Goal: Task Accomplishment & Management: Manage account settings

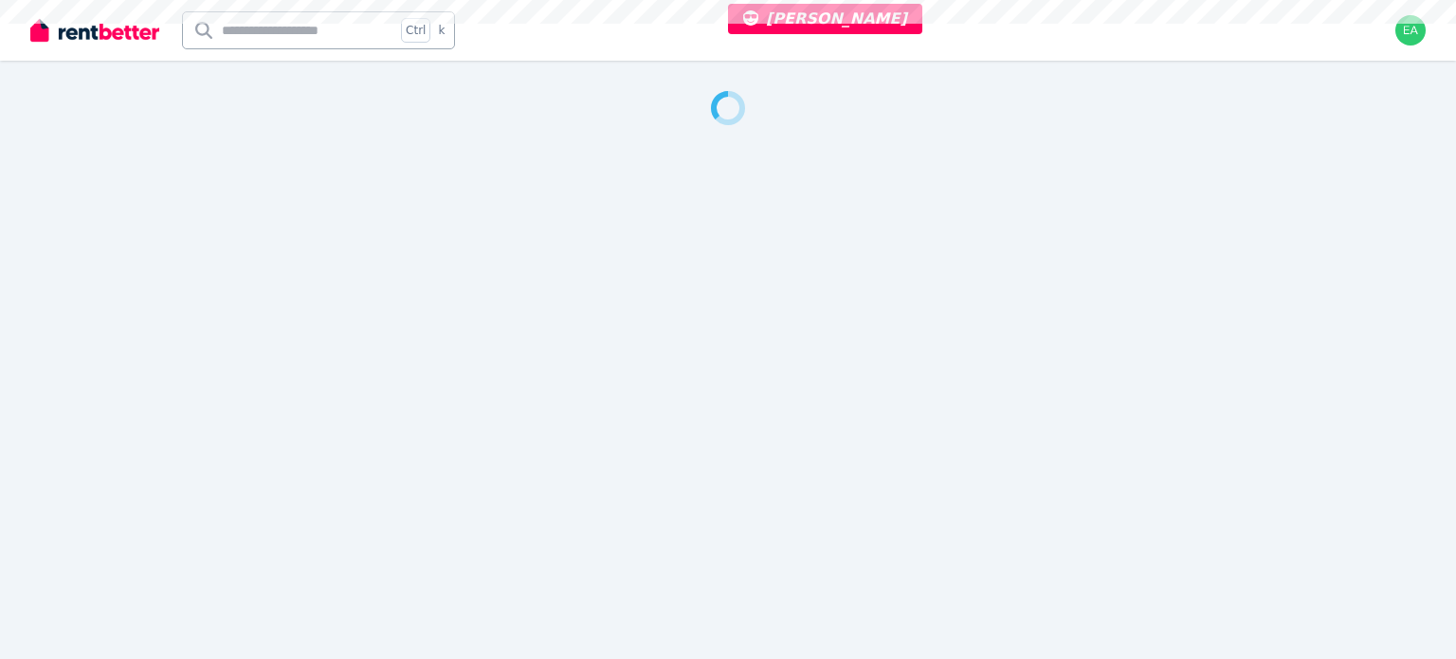
select select "**"
select select "**********"
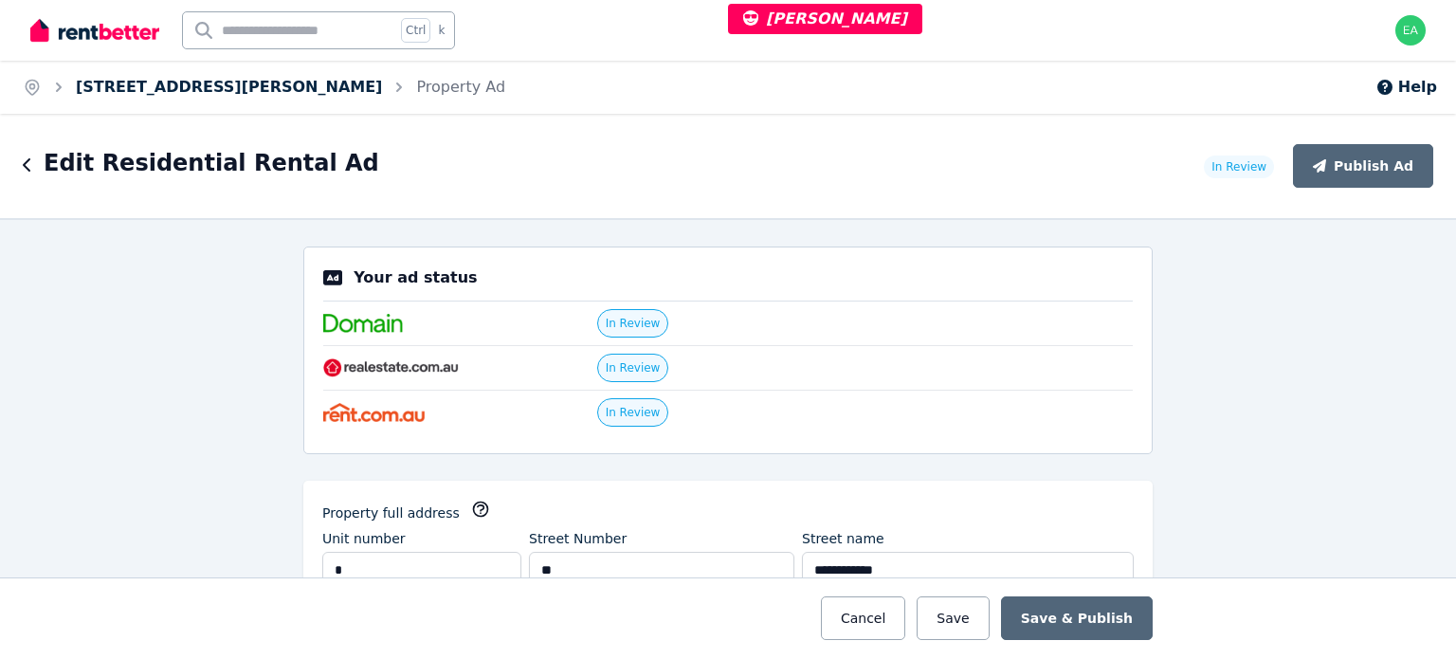
click at [224, 90] on link "6/23 Flynn Street, Churchlands" at bounding box center [229, 87] width 306 height 18
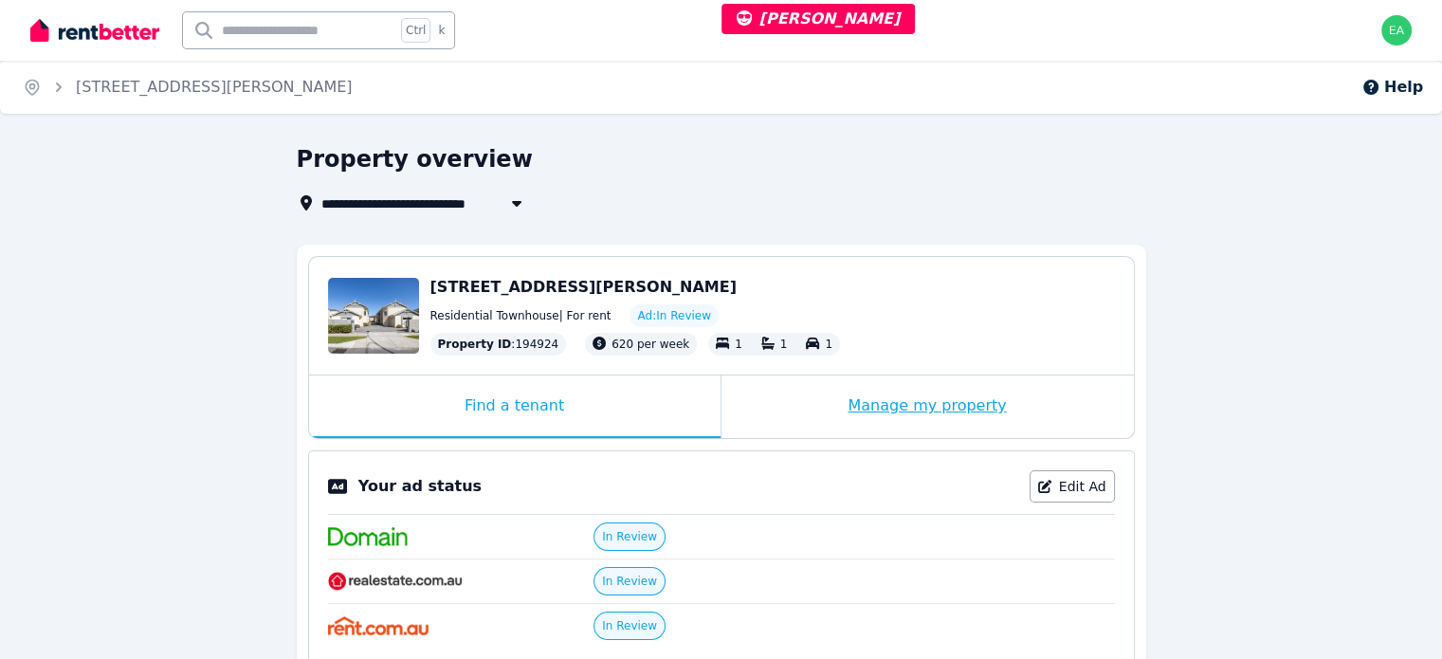
click at [803, 412] on div "Manage my property" at bounding box center [927, 406] width 412 height 63
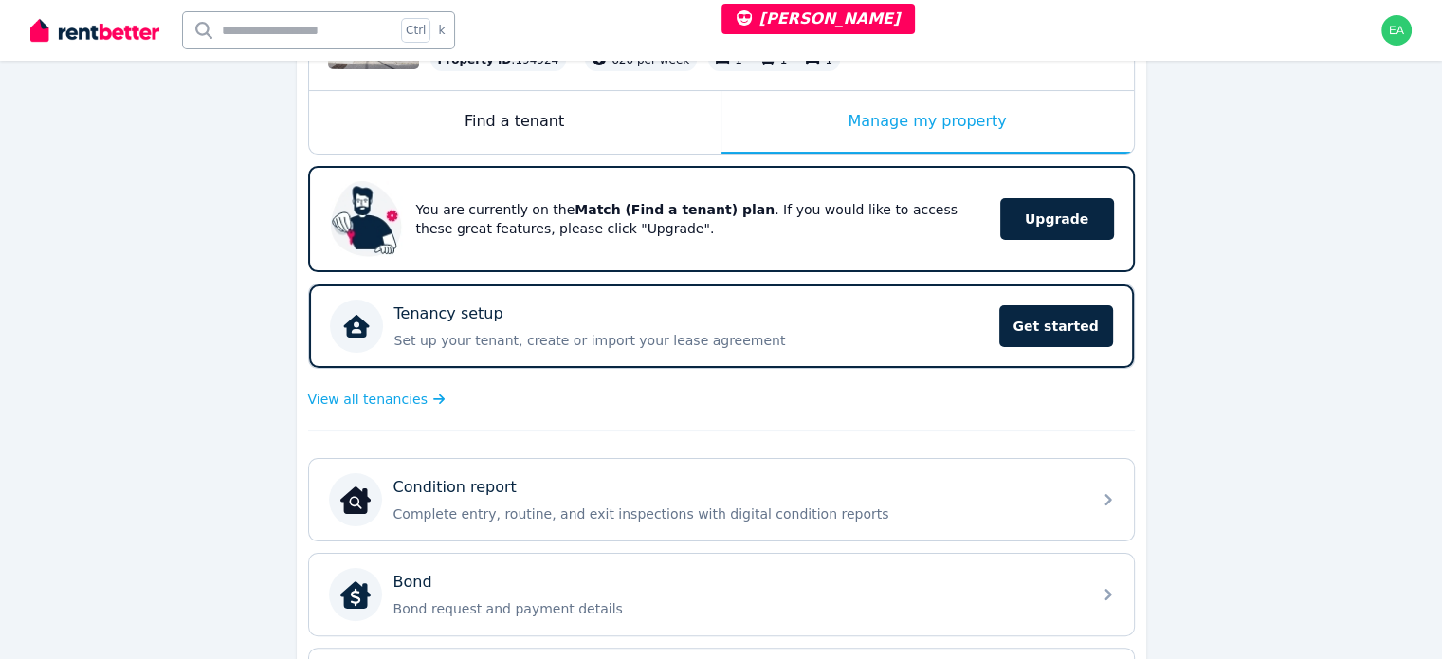
scroll to position [474, 0]
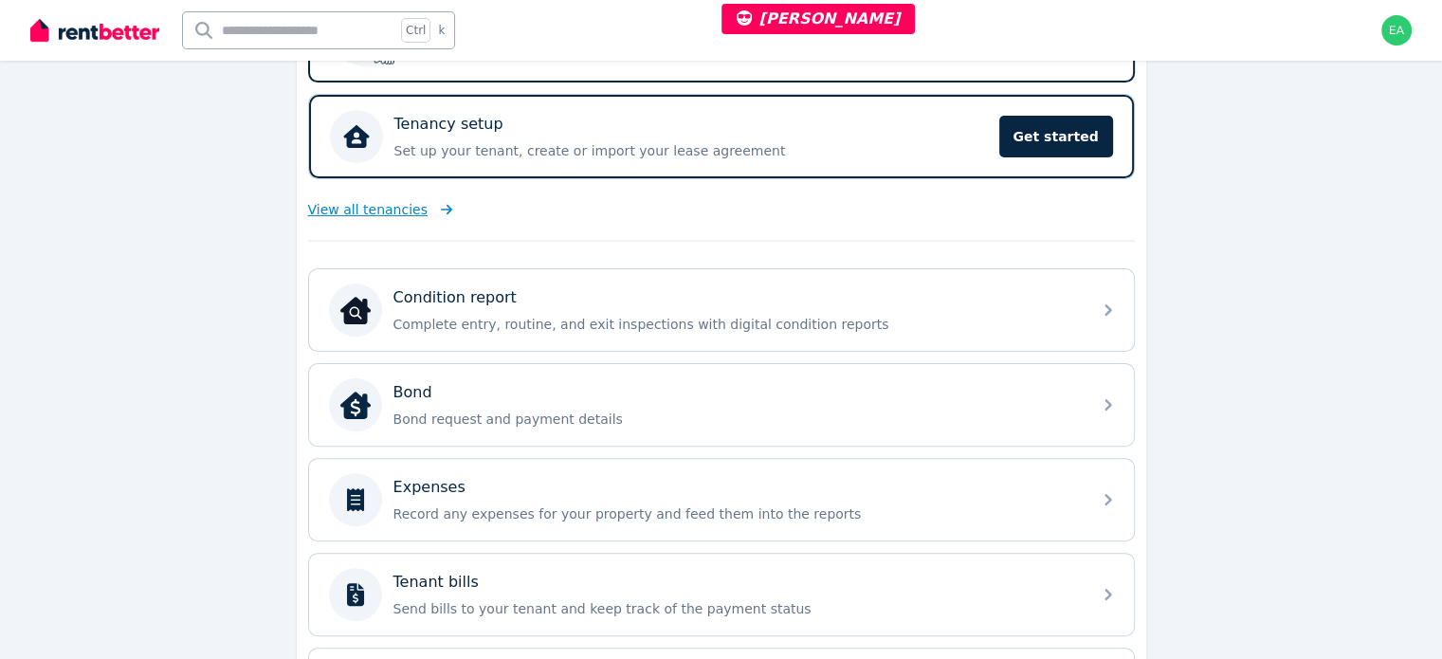
click at [396, 208] on span "View all tenancies" at bounding box center [367, 209] width 119 height 19
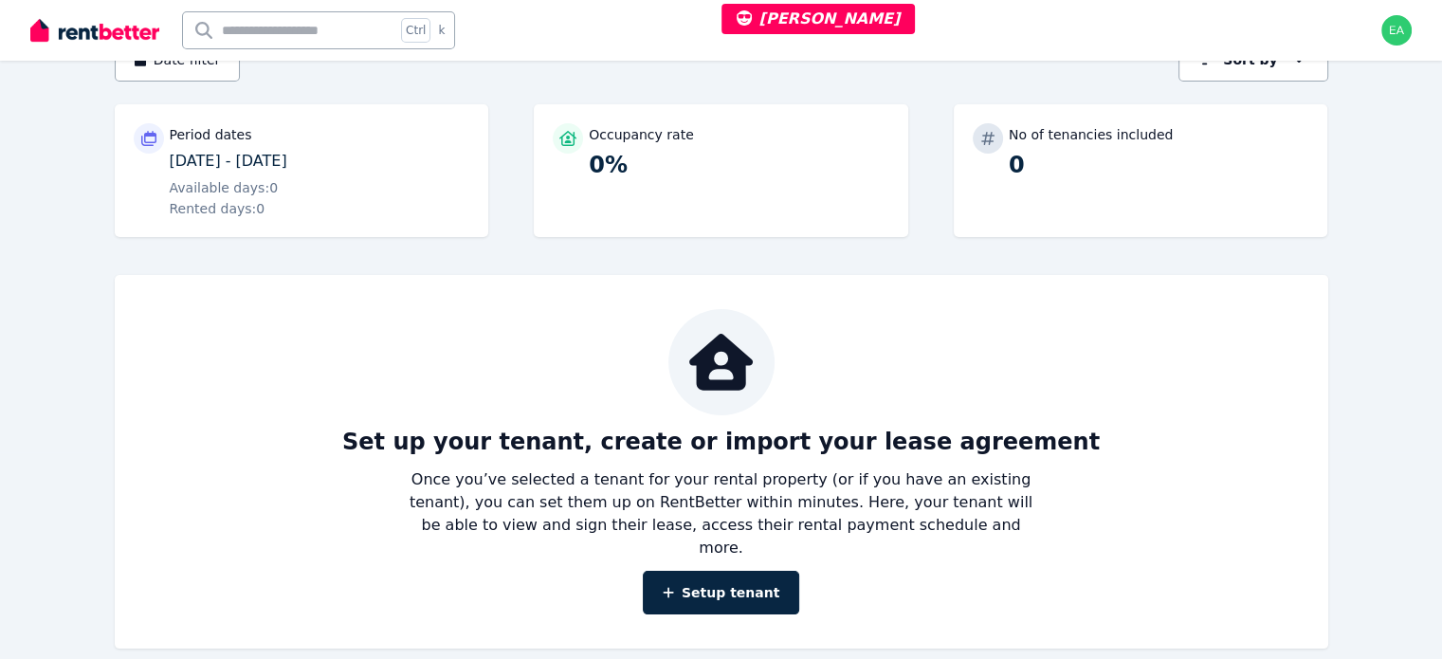
scroll to position [17, 0]
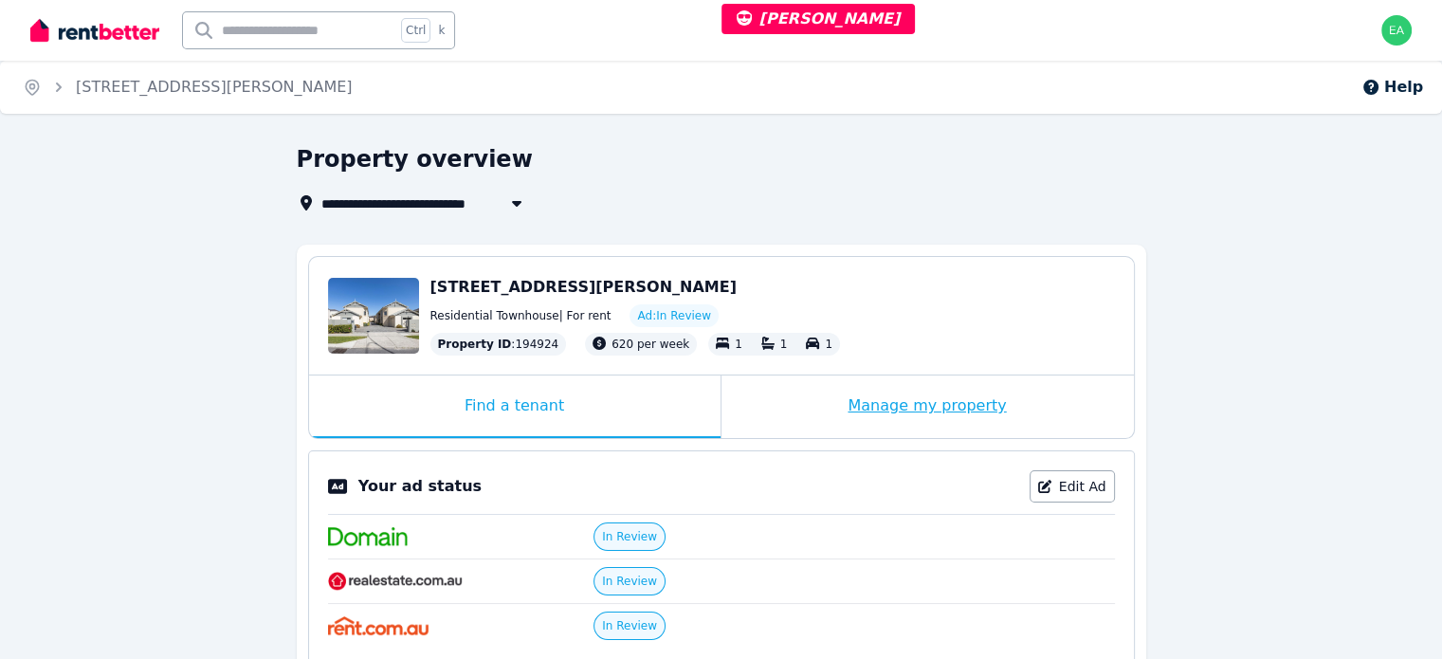
click at [766, 411] on div "Manage my property" at bounding box center [927, 406] width 412 height 63
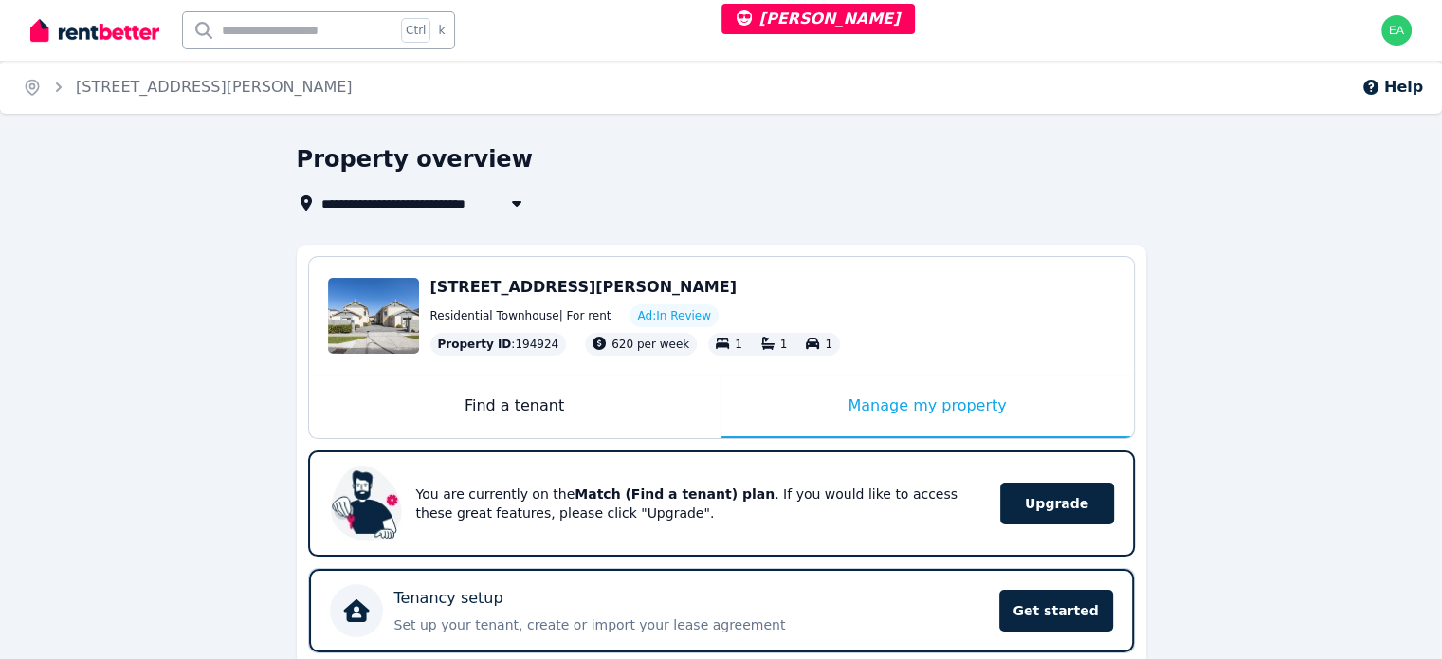
scroll to position [474, 0]
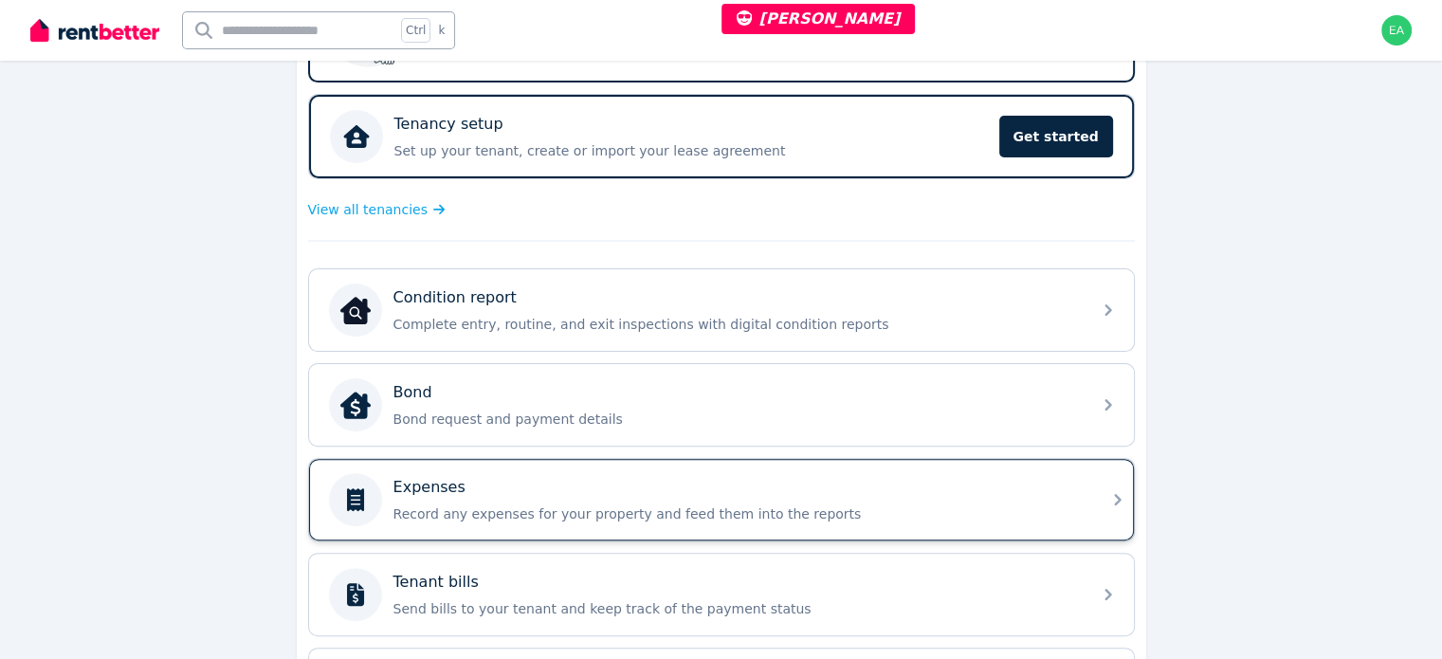
click at [926, 504] on p "Record any expenses for your property and feed them into the reports" at bounding box center [736, 513] width 686 height 19
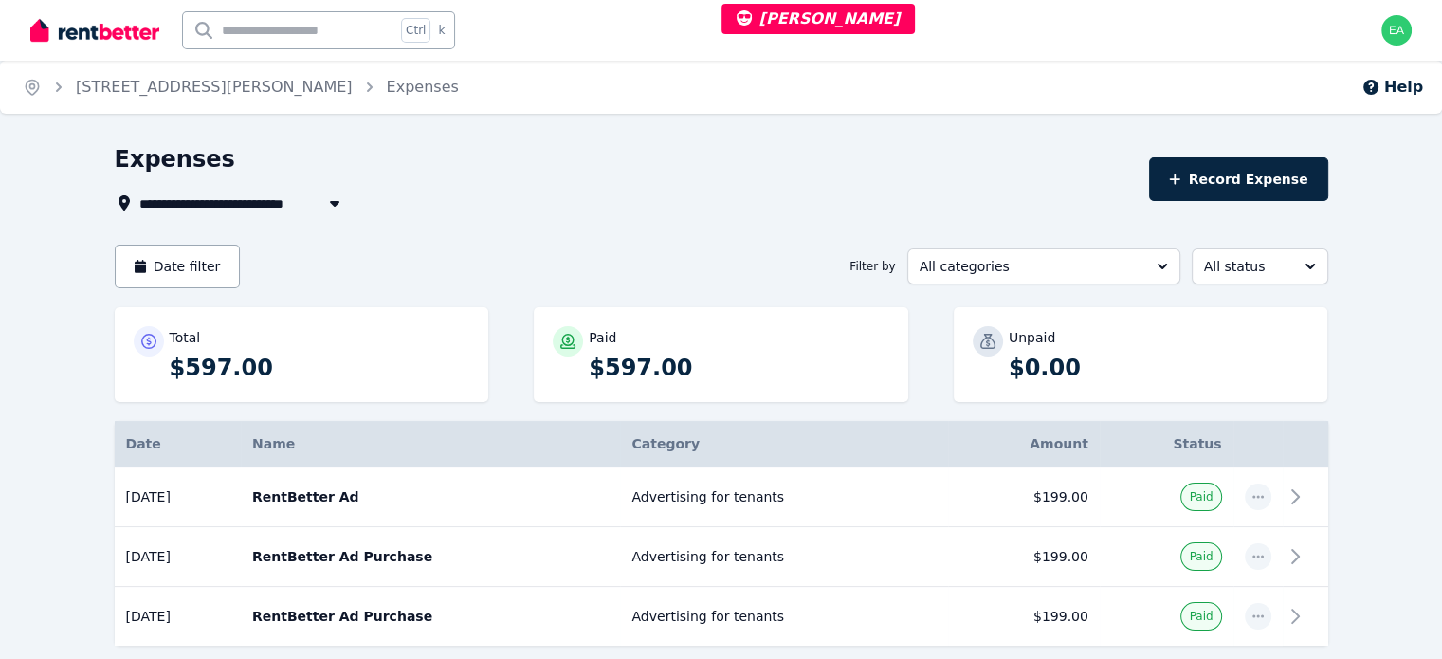
scroll to position [87, 0]
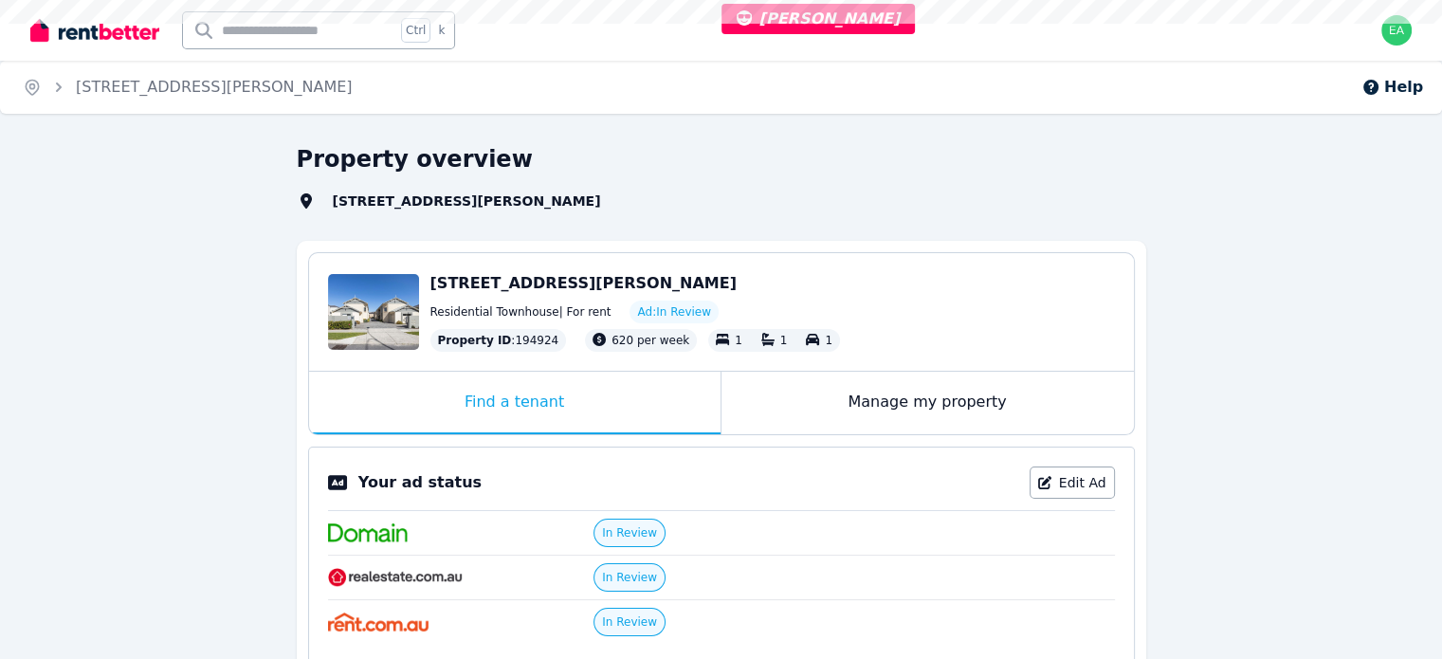
select select "**"
select select "**********"
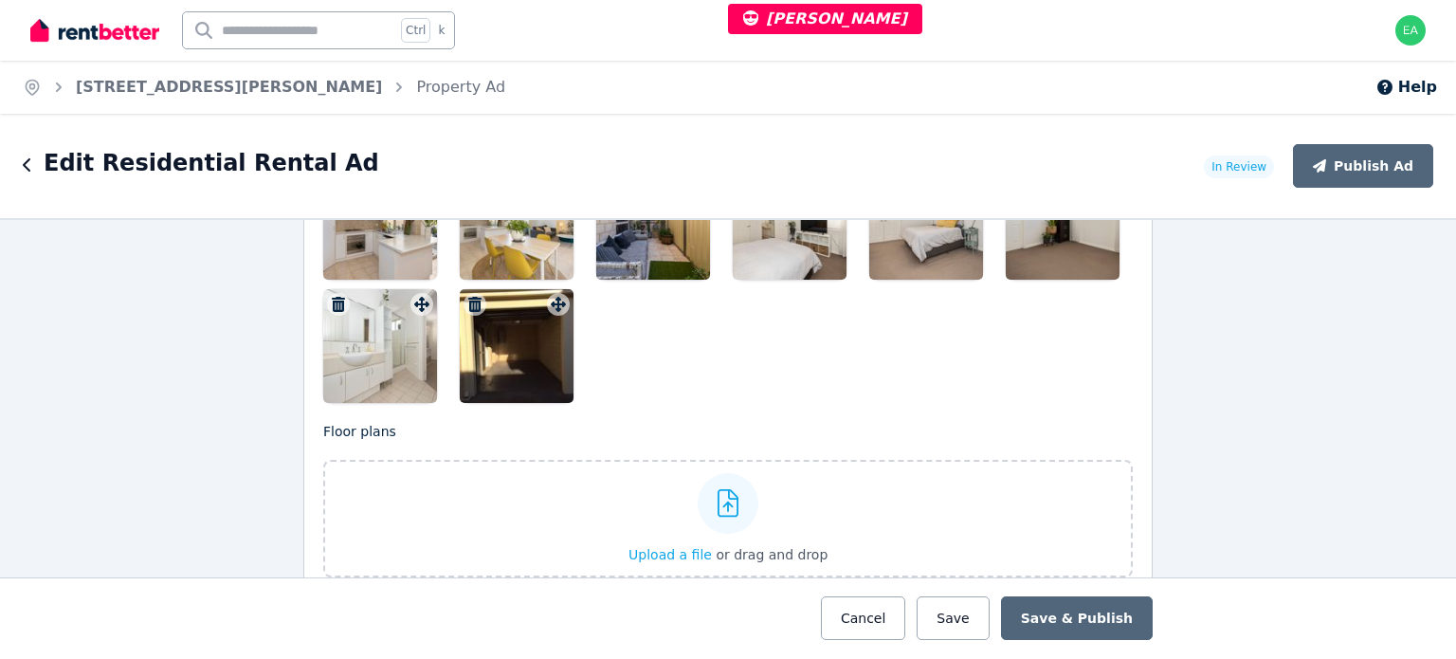
scroll to position [2464, 0]
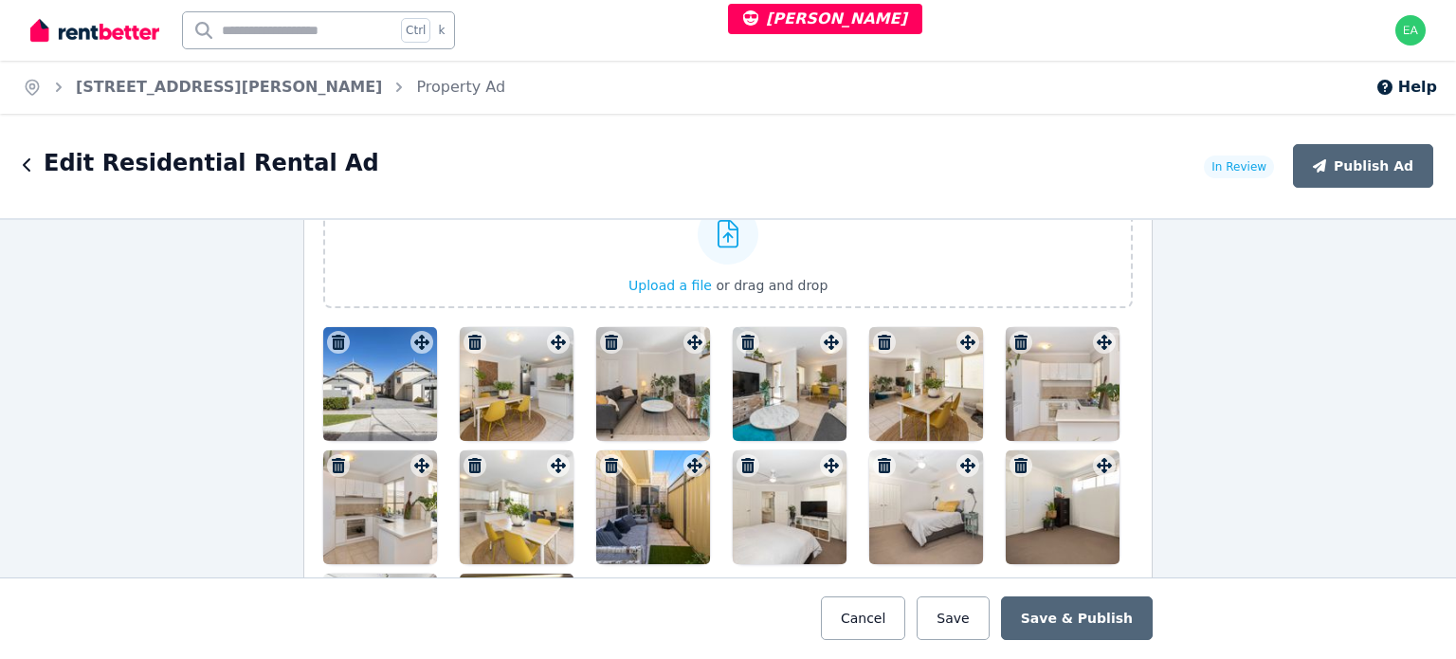
click at [373, 399] on div at bounding box center [380, 384] width 114 height 114
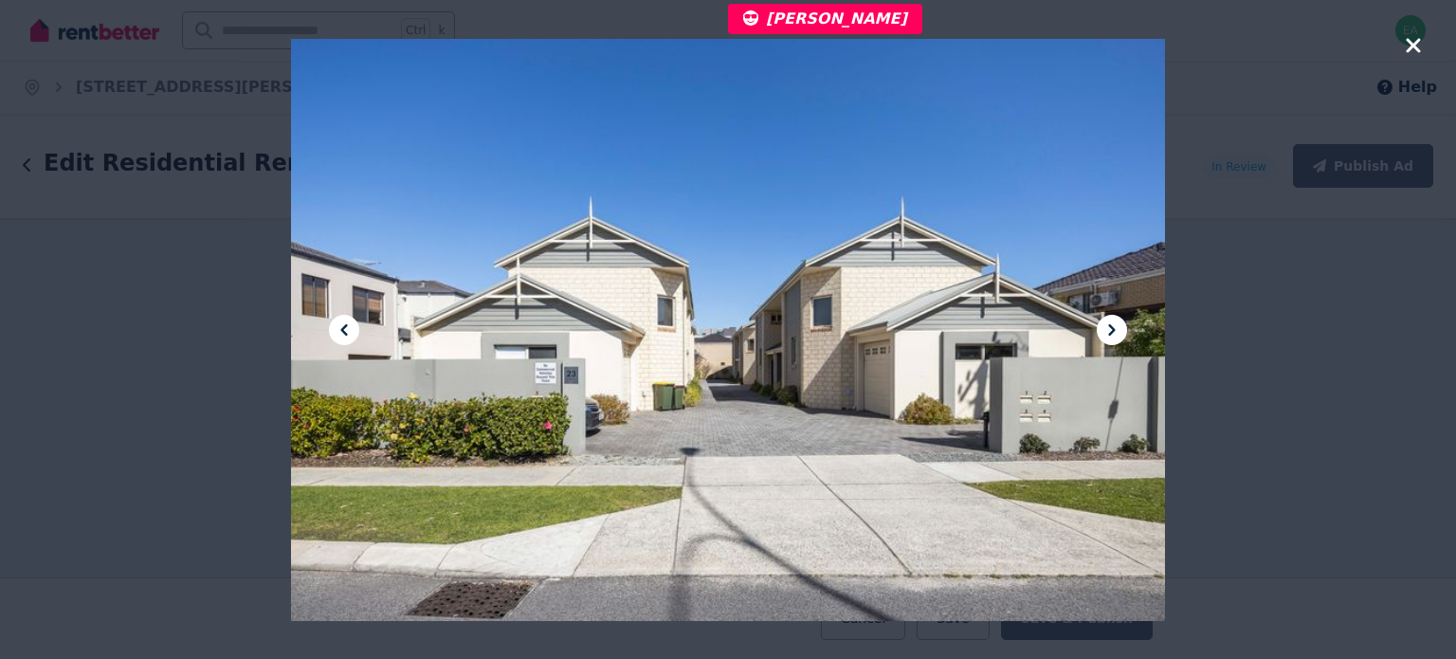
click at [1105, 336] on icon at bounding box center [1111, 329] width 23 height 23
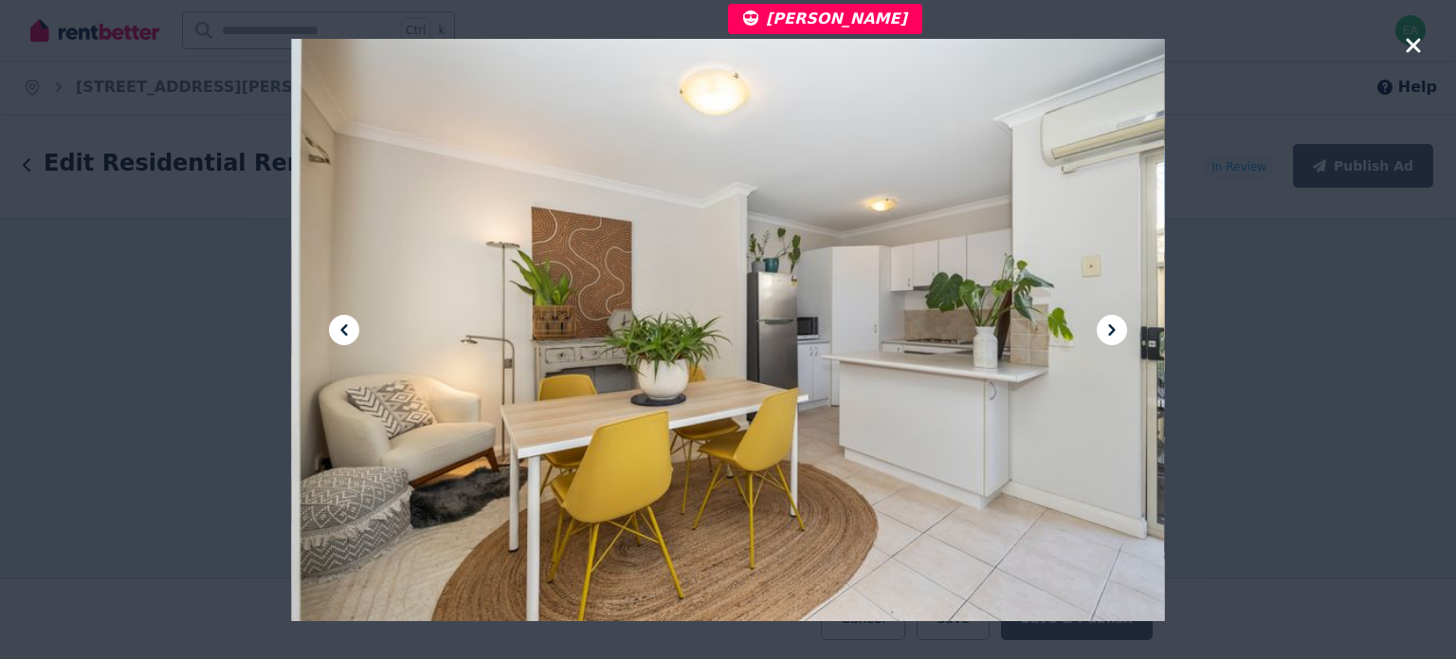
click at [1106, 336] on icon at bounding box center [1111, 329] width 23 height 23
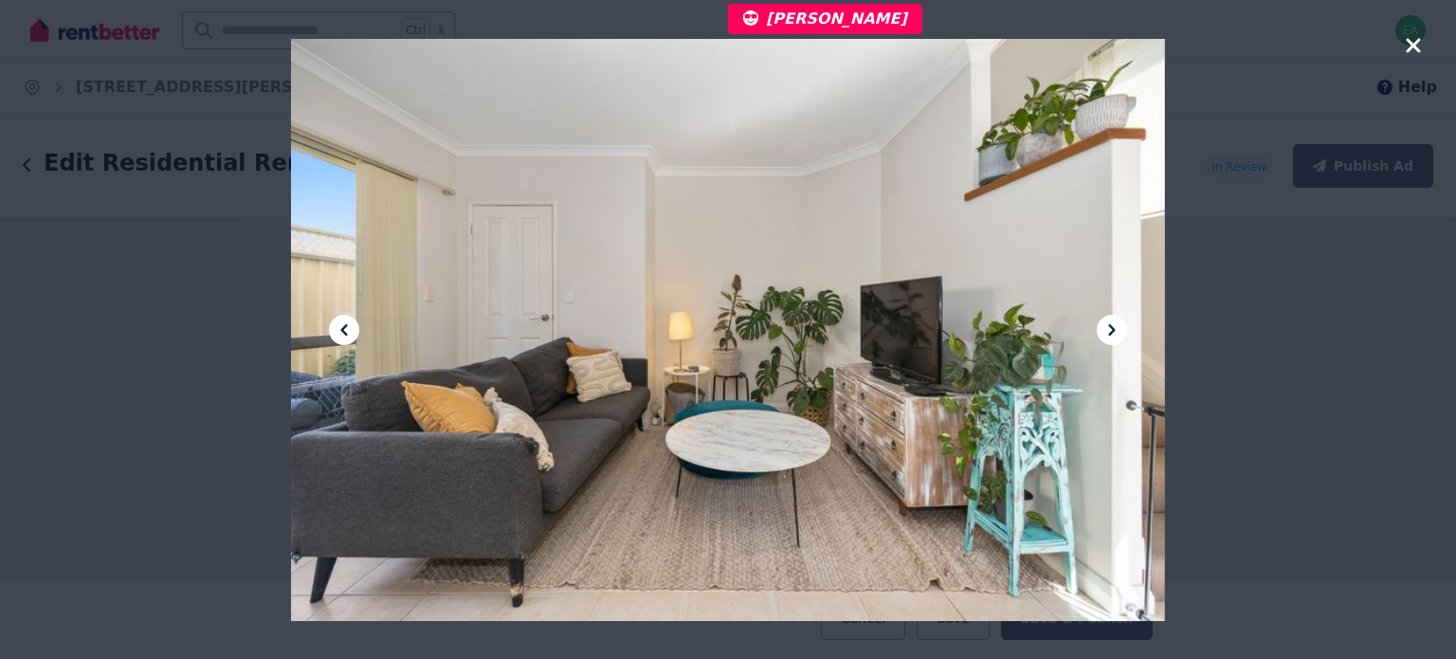
click at [1106, 336] on icon at bounding box center [1111, 329] width 23 height 23
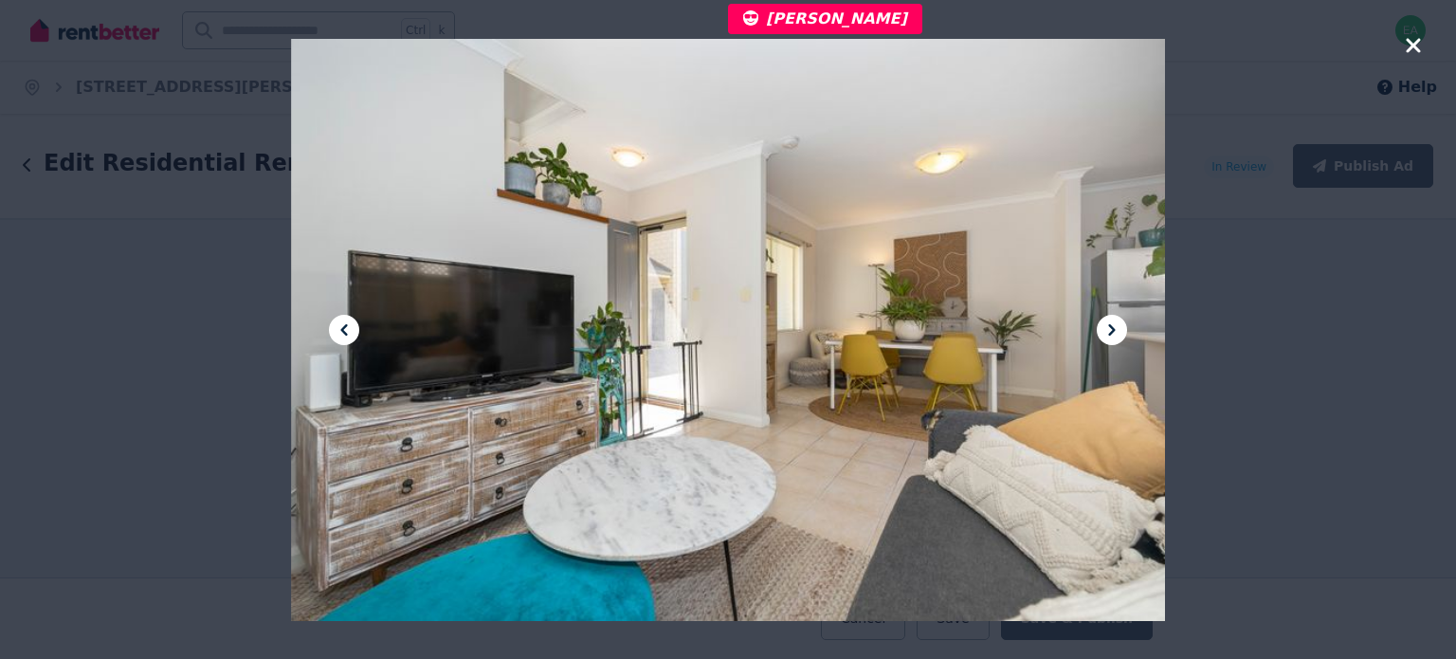
click at [1106, 336] on icon at bounding box center [1111, 329] width 23 height 23
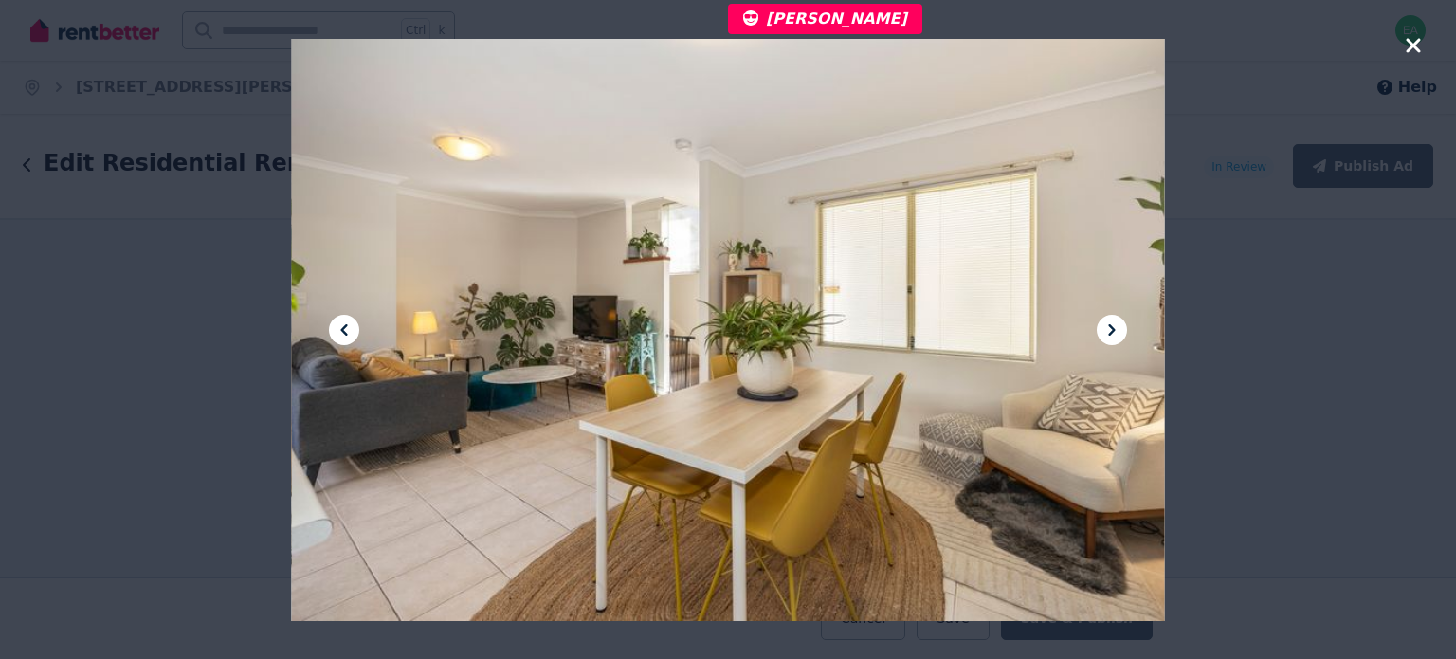
click at [1114, 332] on icon at bounding box center [1111, 329] width 23 height 23
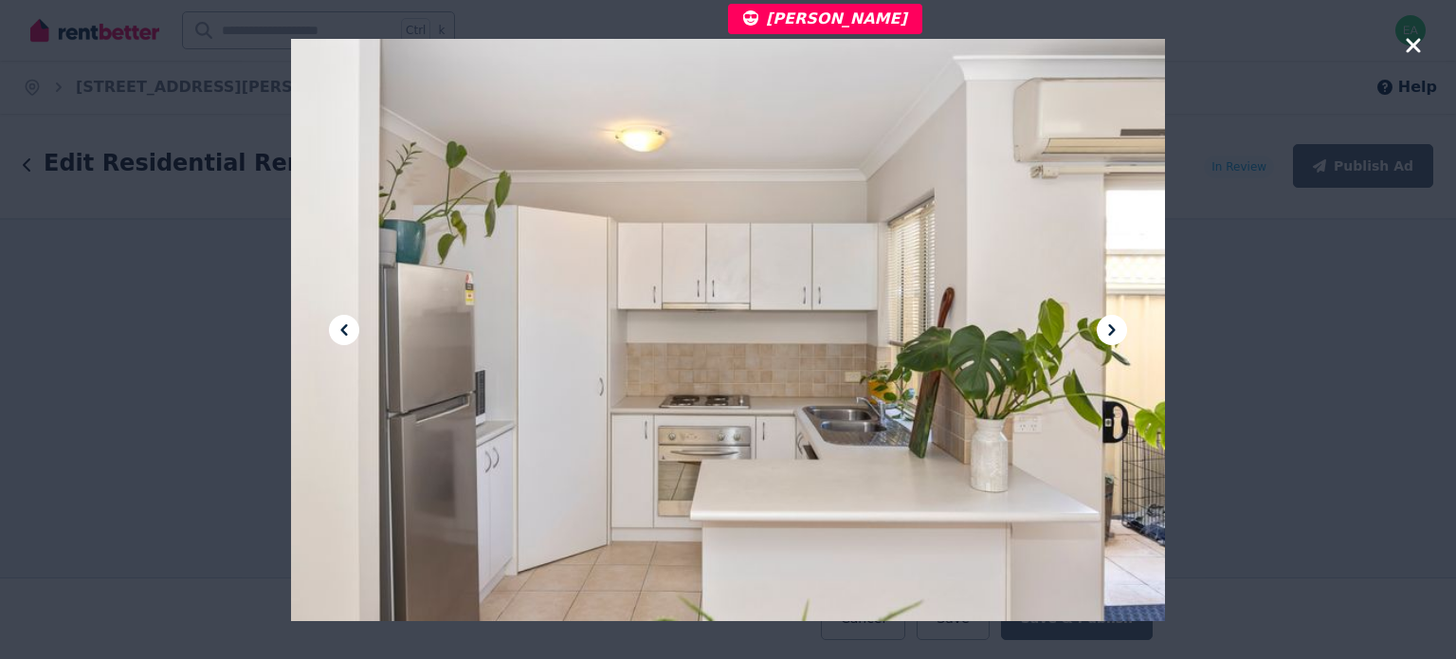
click at [1114, 332] on icon at bounding box center [1111, 329] width 23 height 23
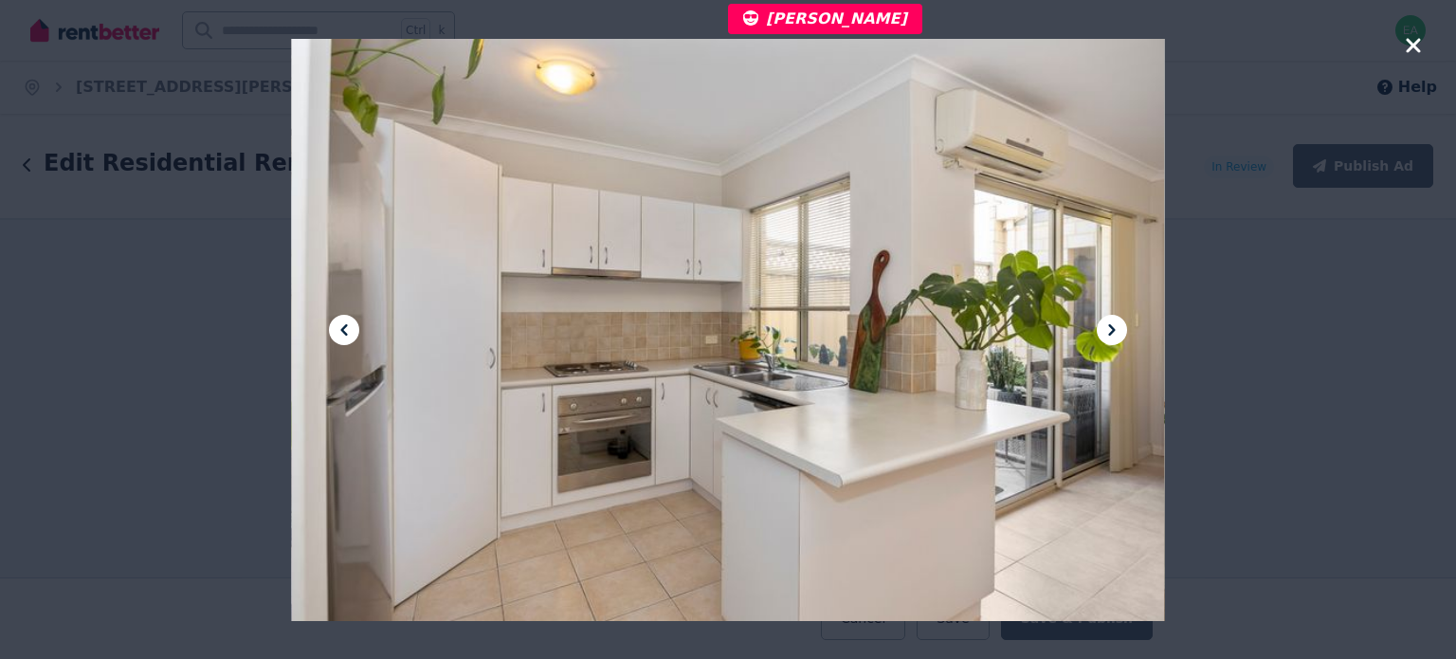
click at [1114, 332] on icon at bounding box center [1111, 329] width 23 height 23
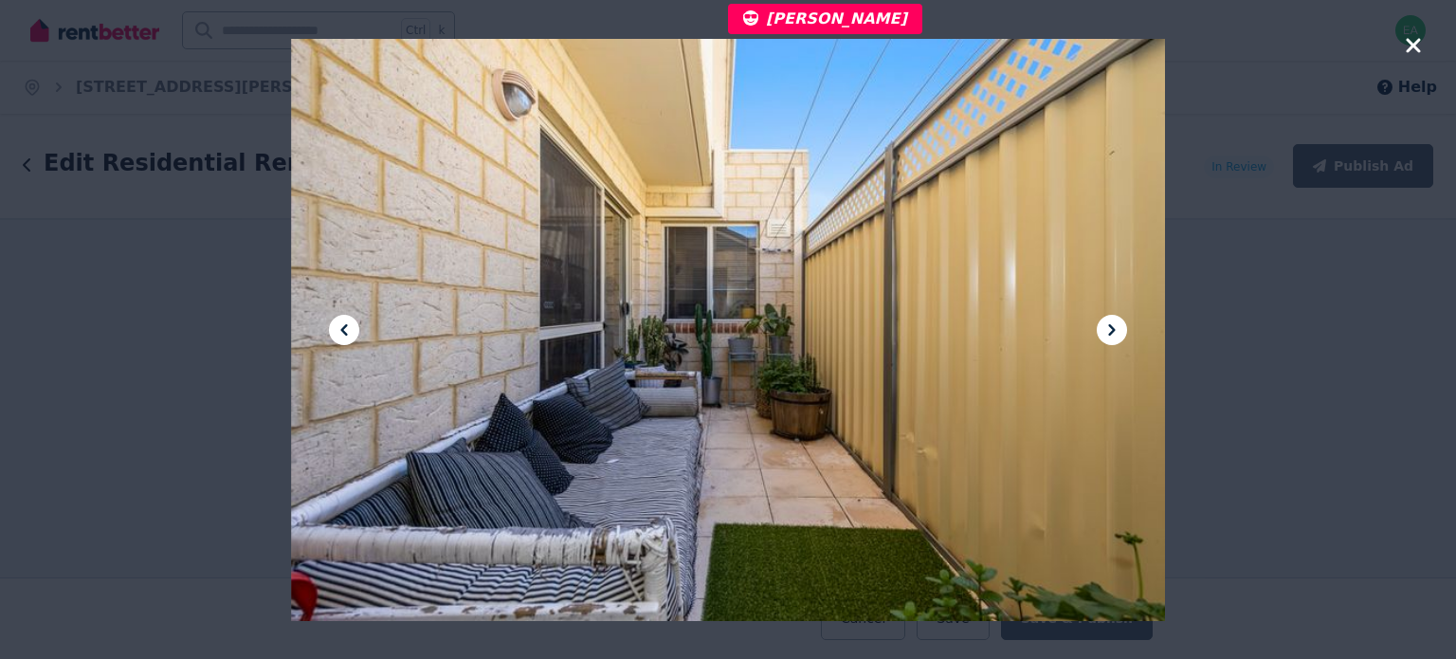
click at [1114, 332] on icon at bounding box center [1111, 329] width 23 height 23
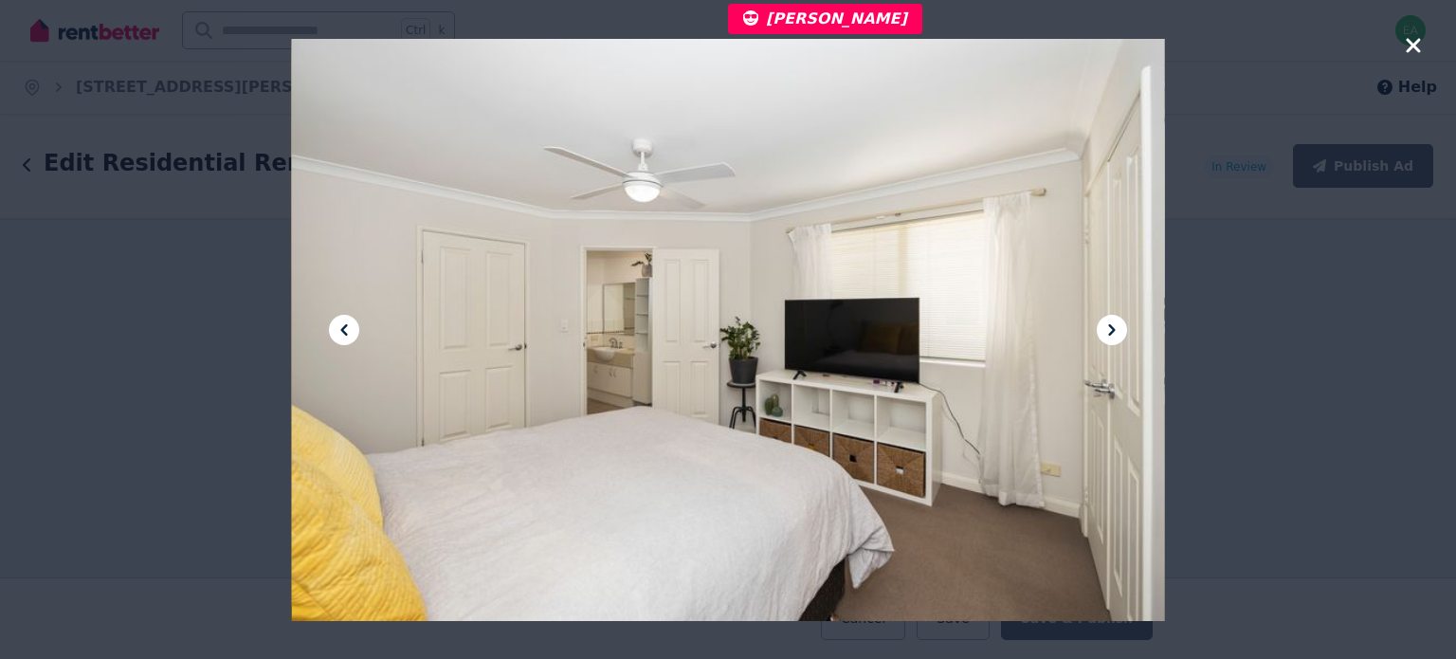
click at [1114, 332] on icon at bounding box center [1111, 329] width 23 height 23
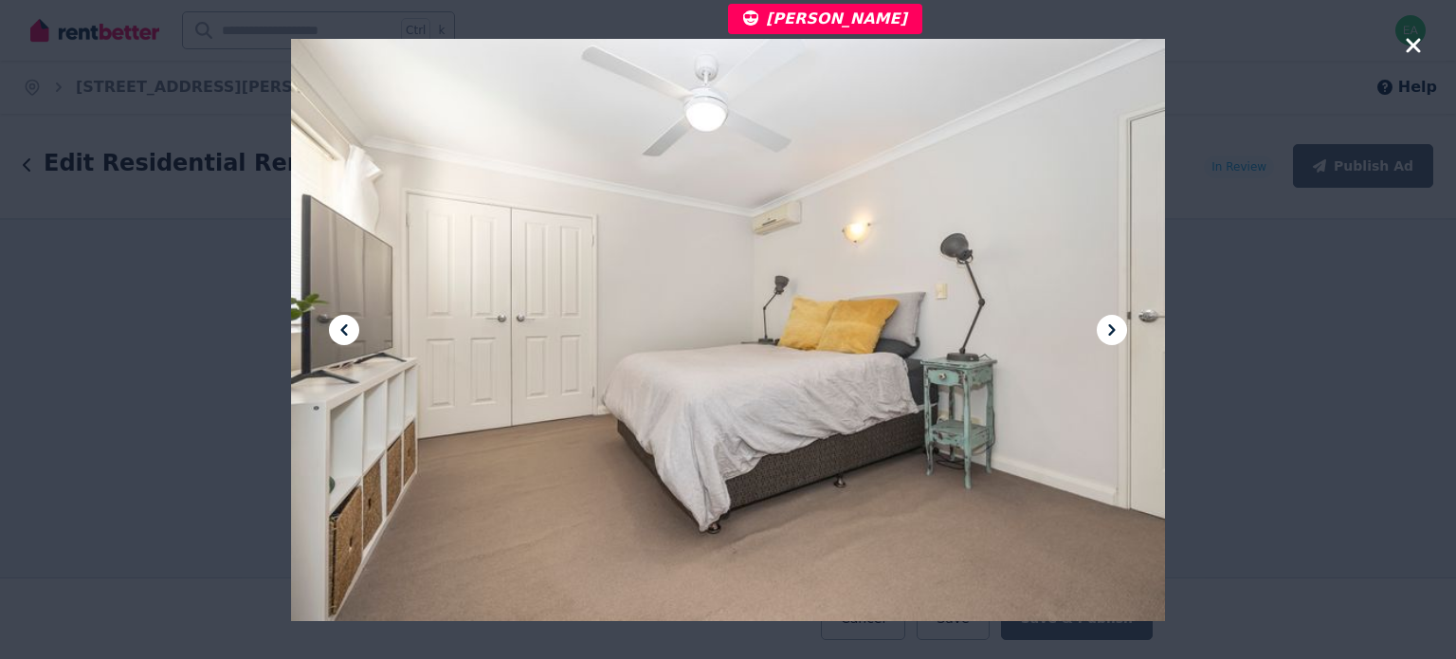
click at [1114, 332] on icon at bounding box center [1111, 329] width 23 height 23
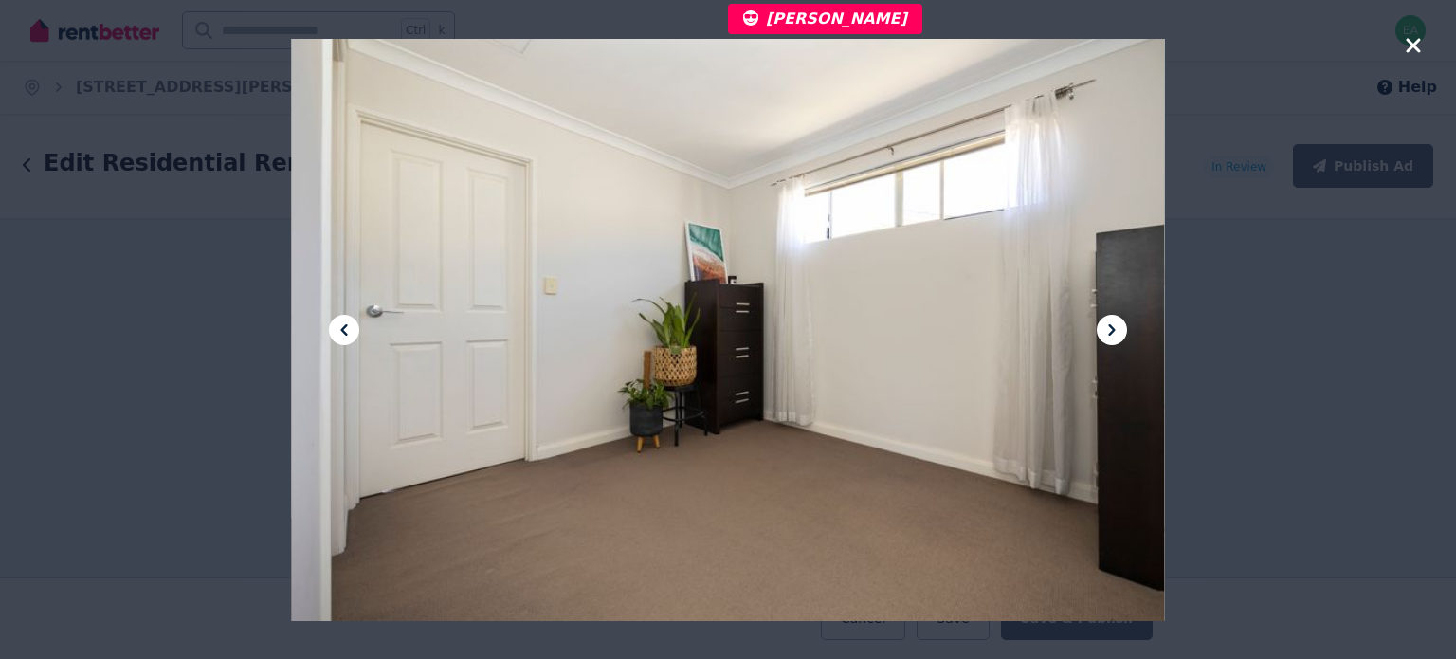
click at [1114, 332] on icon at bounding box center [1111, 329] width 23 height 23
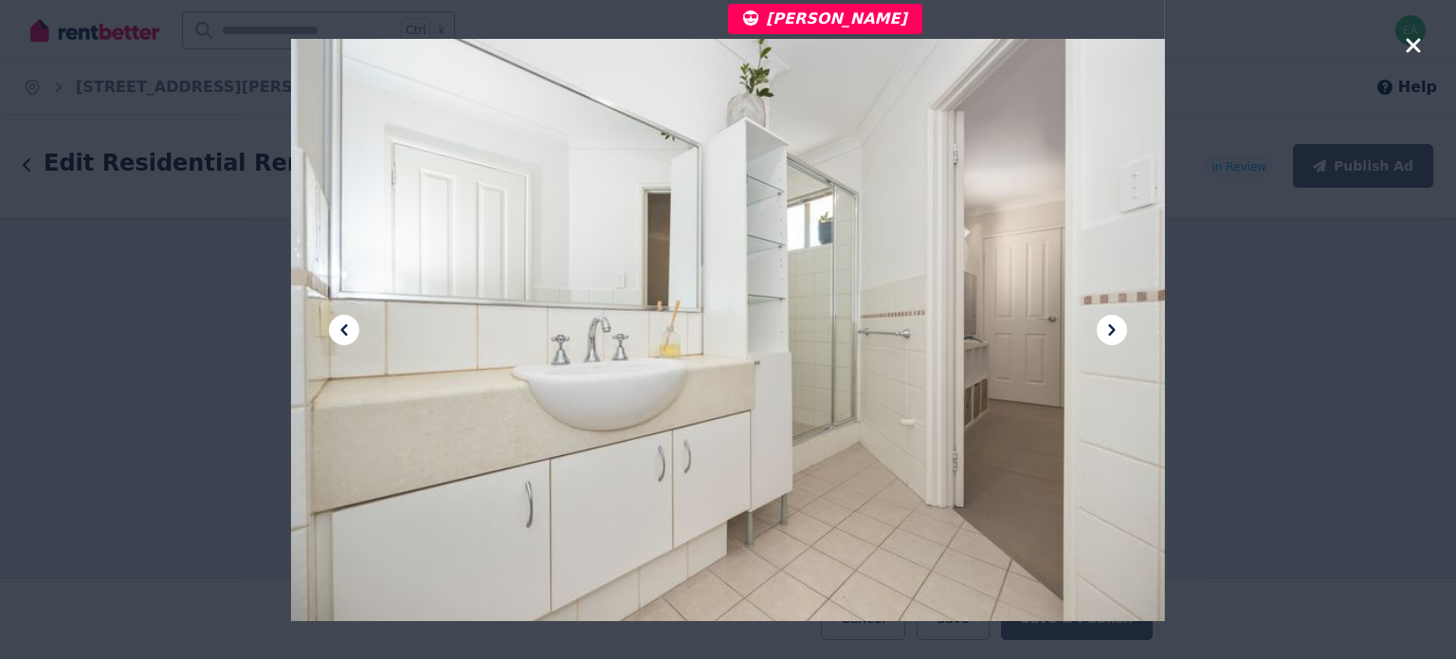
click at [1114, 332] on icon at bounding box center [1111, 329] width 23 height 23
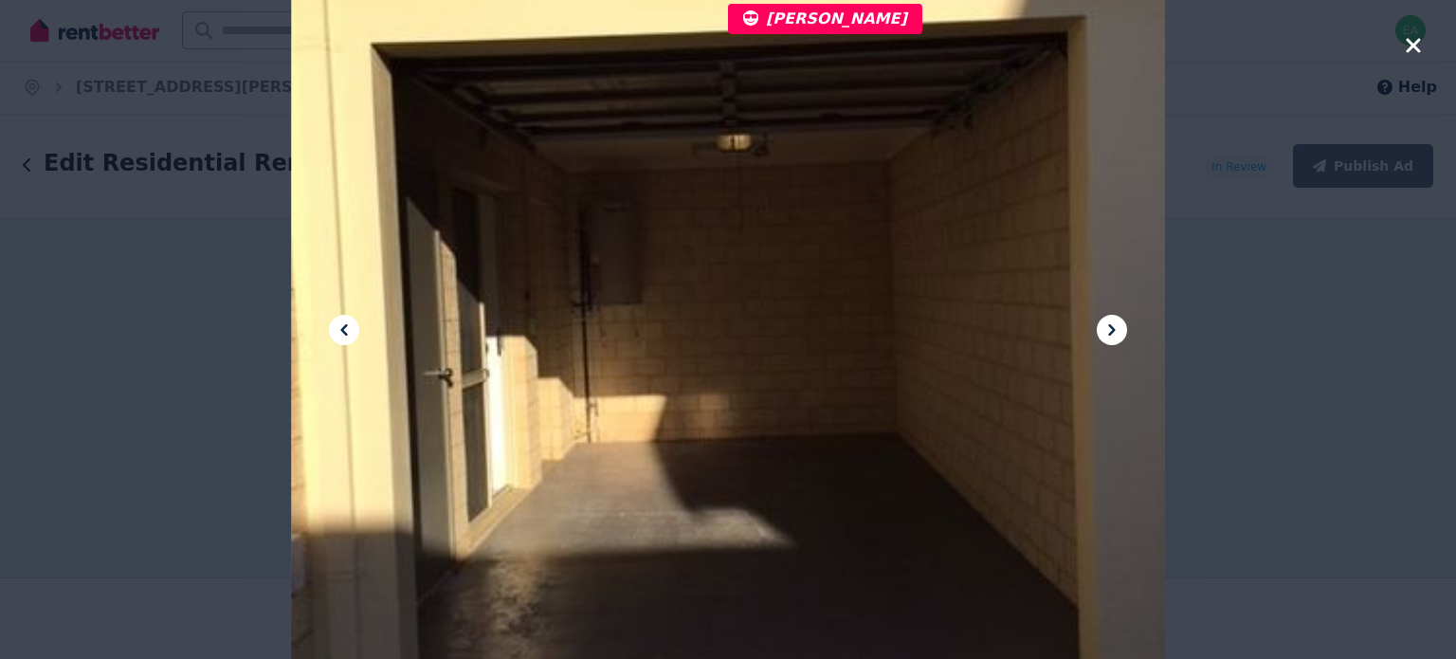
click at [1114, 332] on icon at bounding box center [1111, 329] width 23 height 23
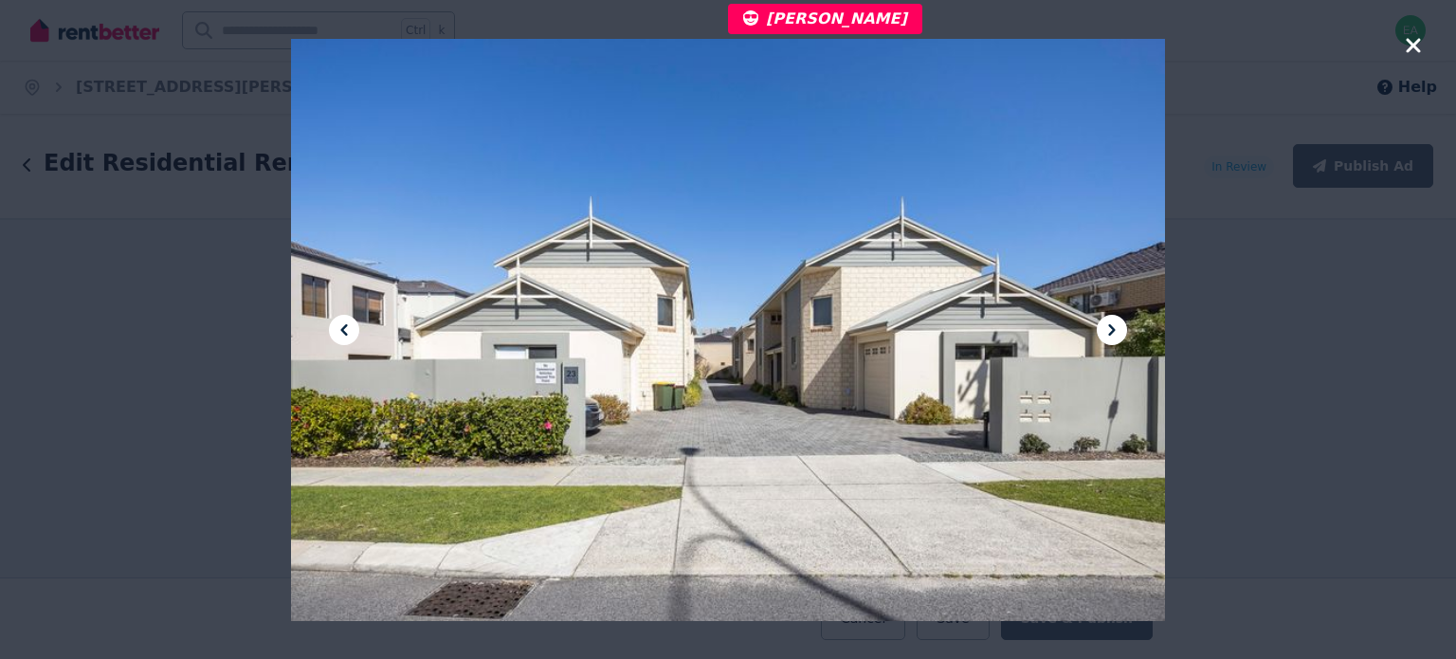
click at [1114, 332] on icon at bounding box center [1111, 329] width 23 height 23
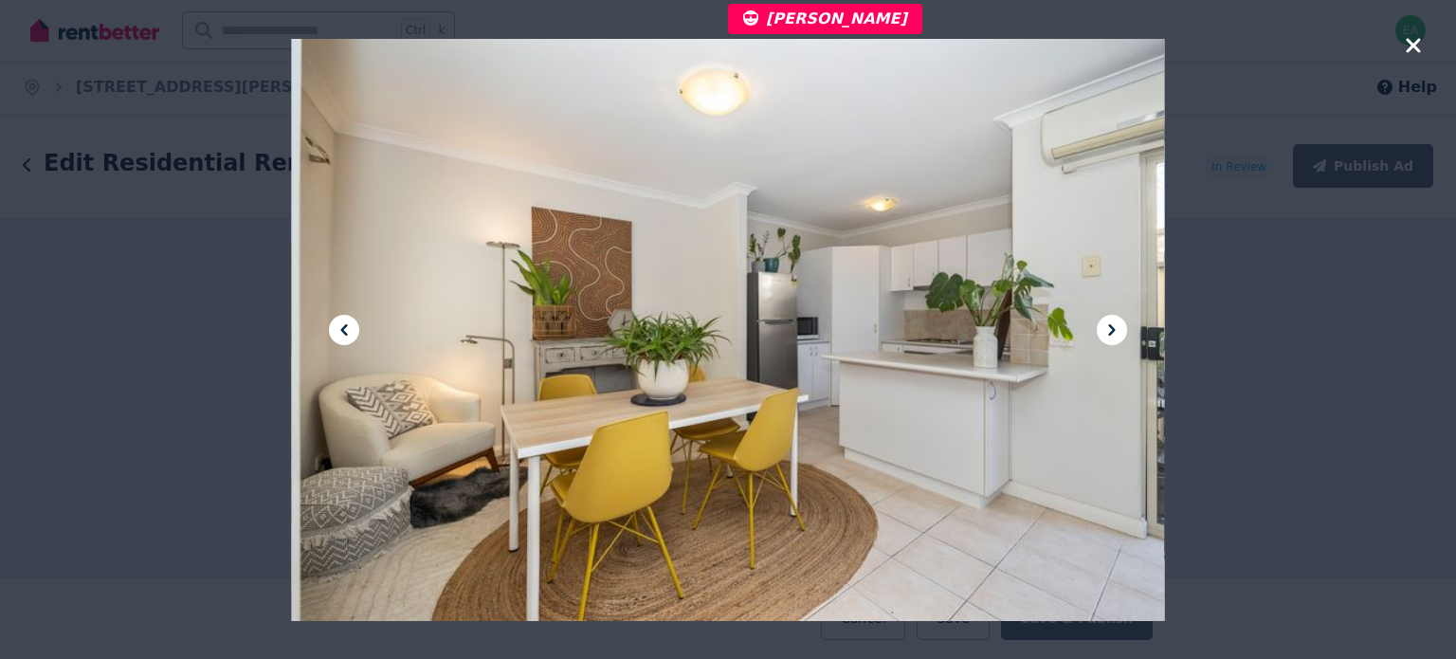
click at [1114, 332] on icon at bounding box center [1111, 329] width 23 height 23
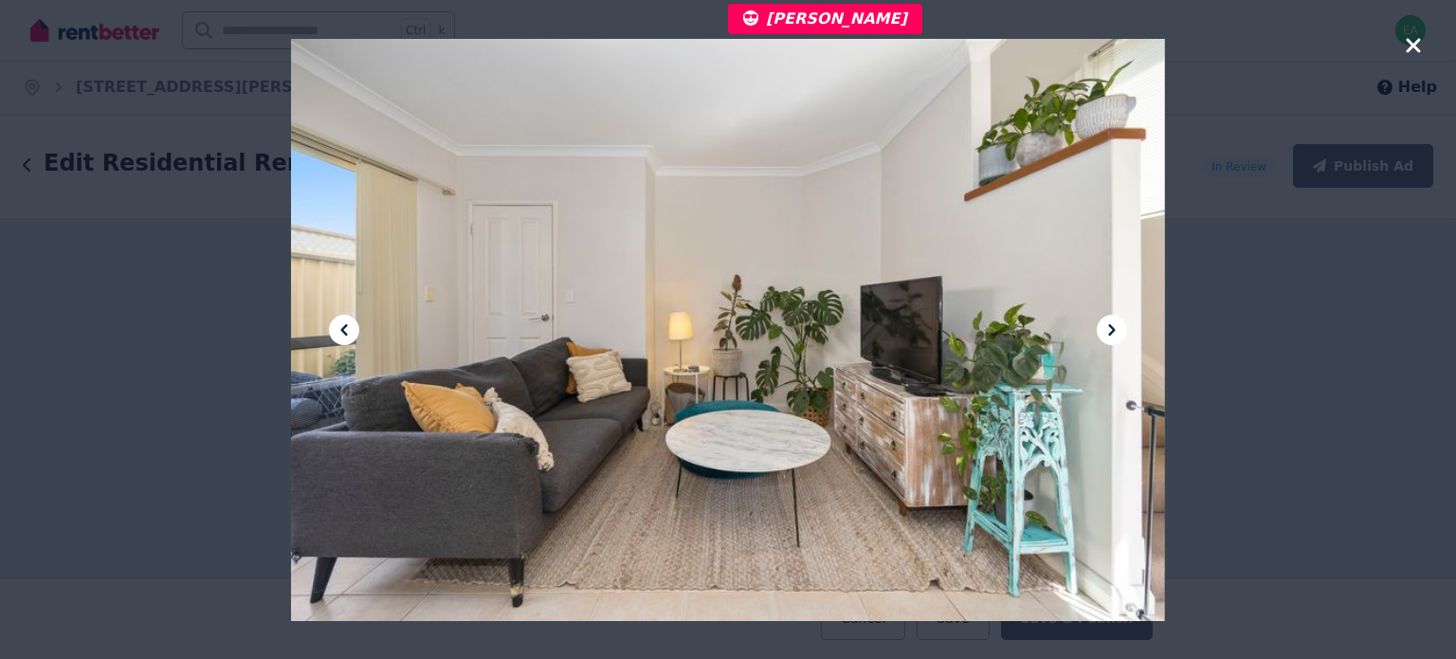
click at [1114, 332] on icon at bounding box center [1111, 329] width 23 height 23
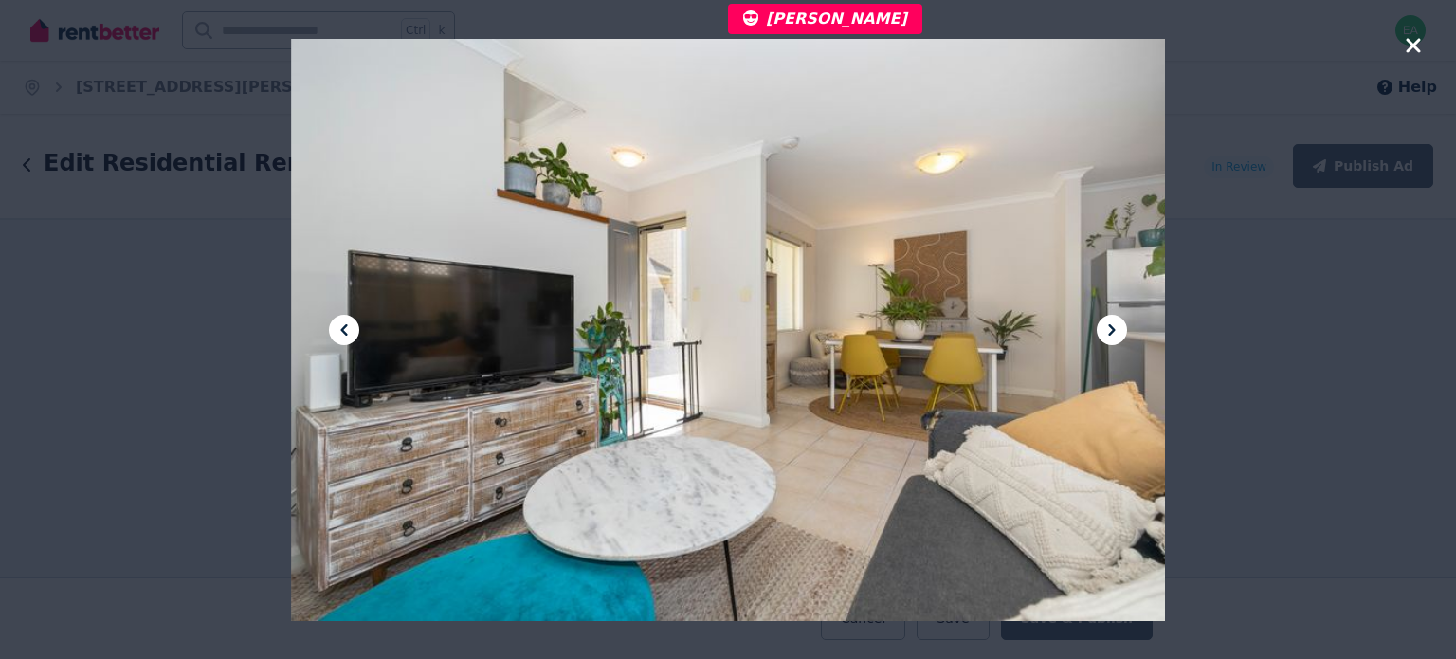
click at [1114, 332] on icon at bounding box center [1111, 329] width 23 height 23
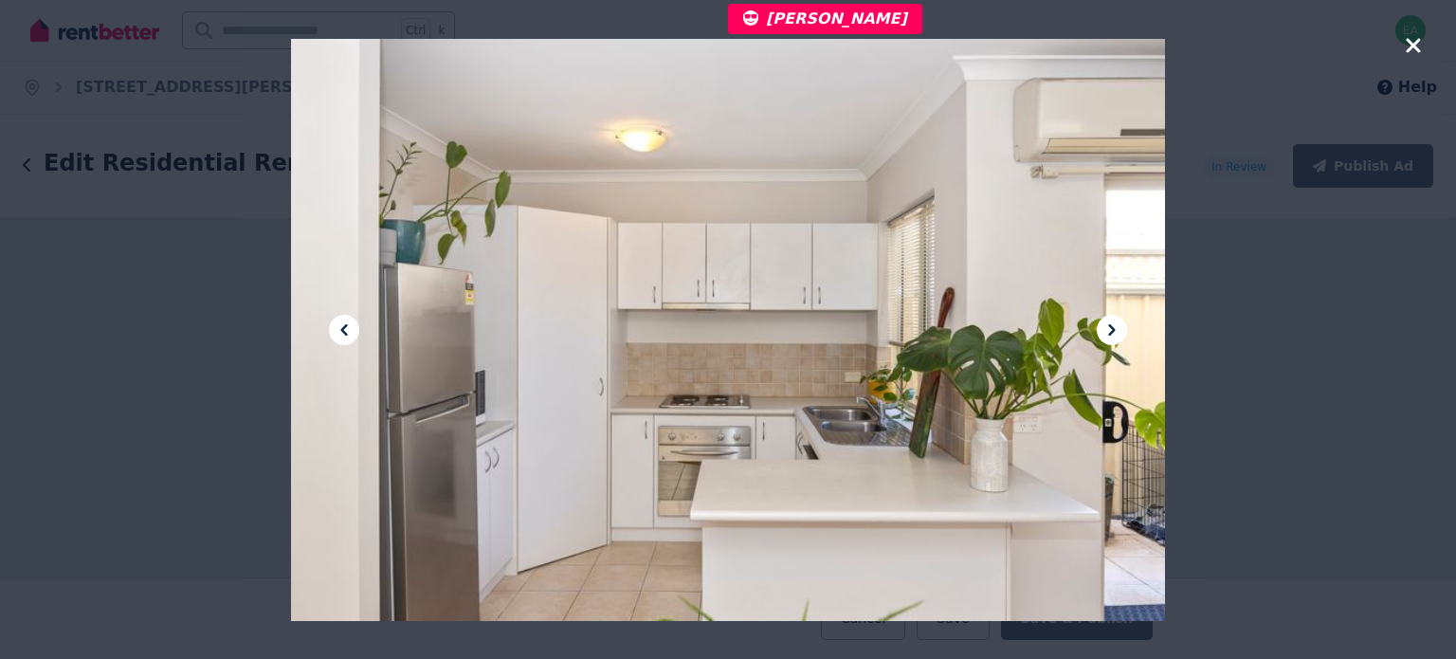
click at [1114, 332] on icon at bounding box center [1111, 329] width 23 height 23
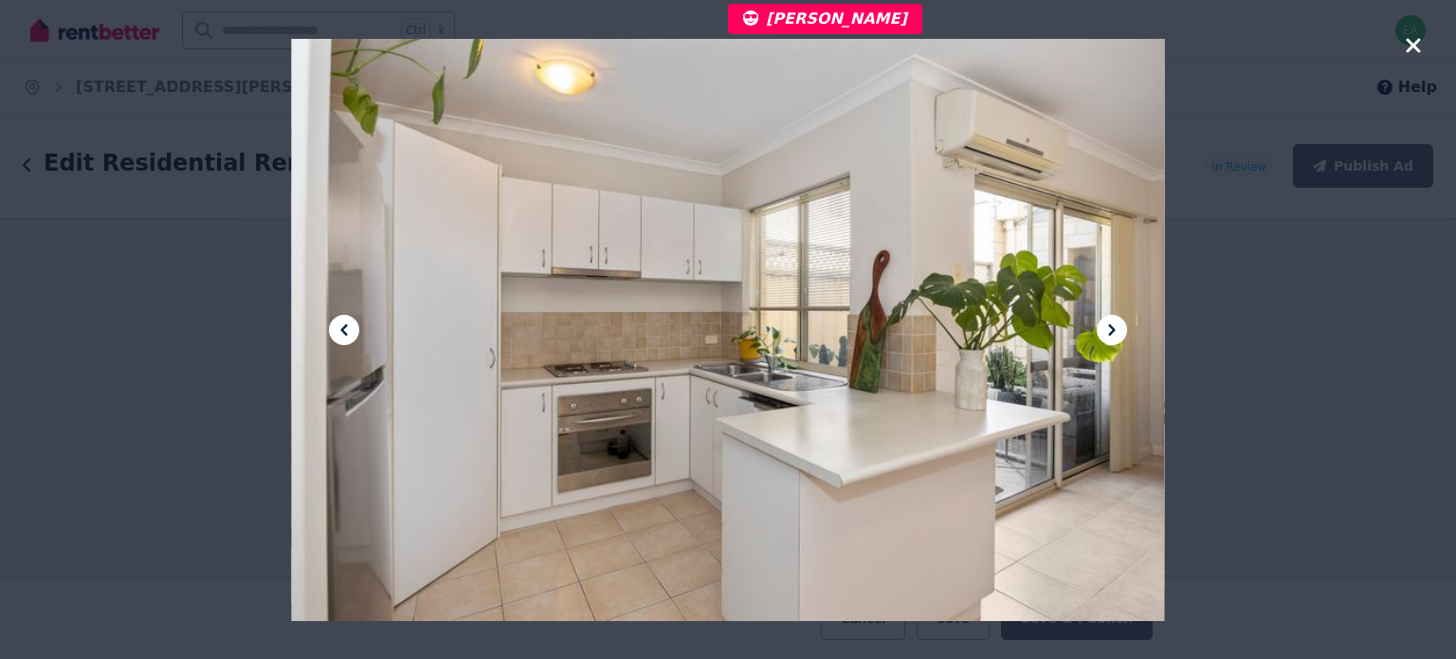
click at [1114, 332] on icon at bounding box center [1111, 329] width 23 height 23
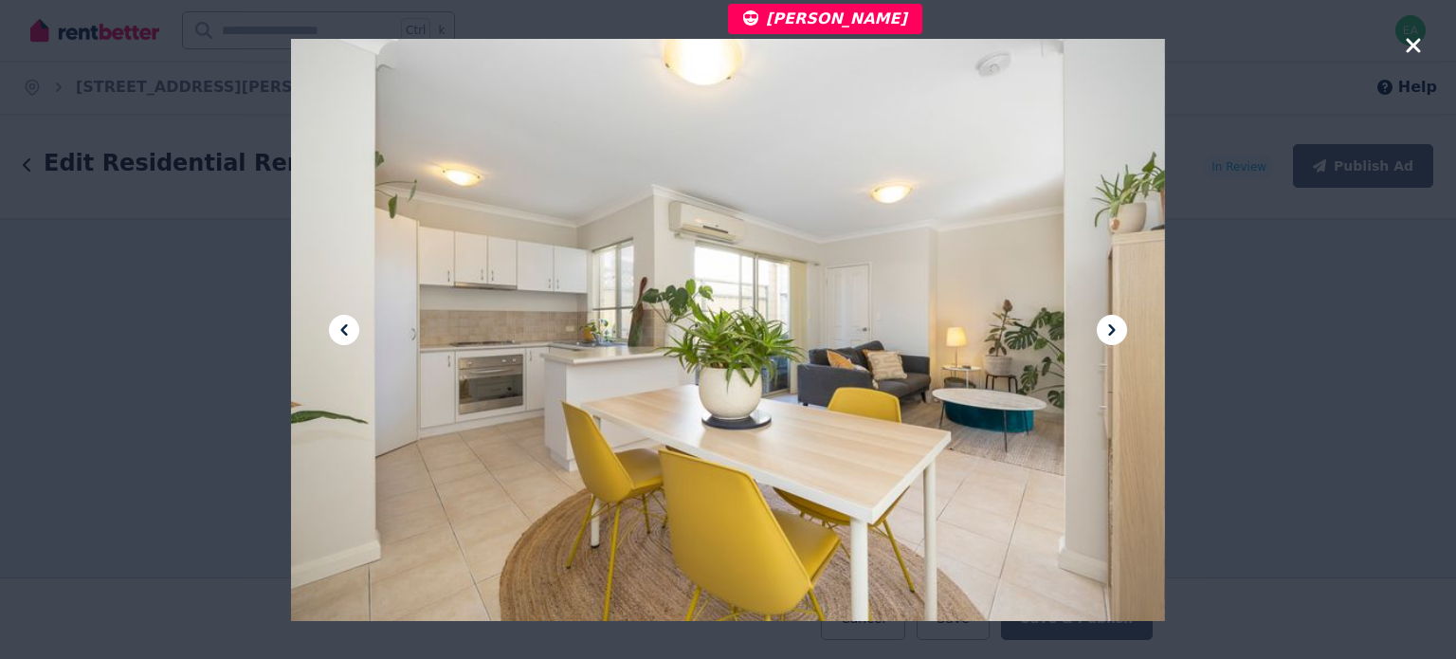
click at [1114, 332] on icon at bounding box center [1111, 329] width 23 height 23
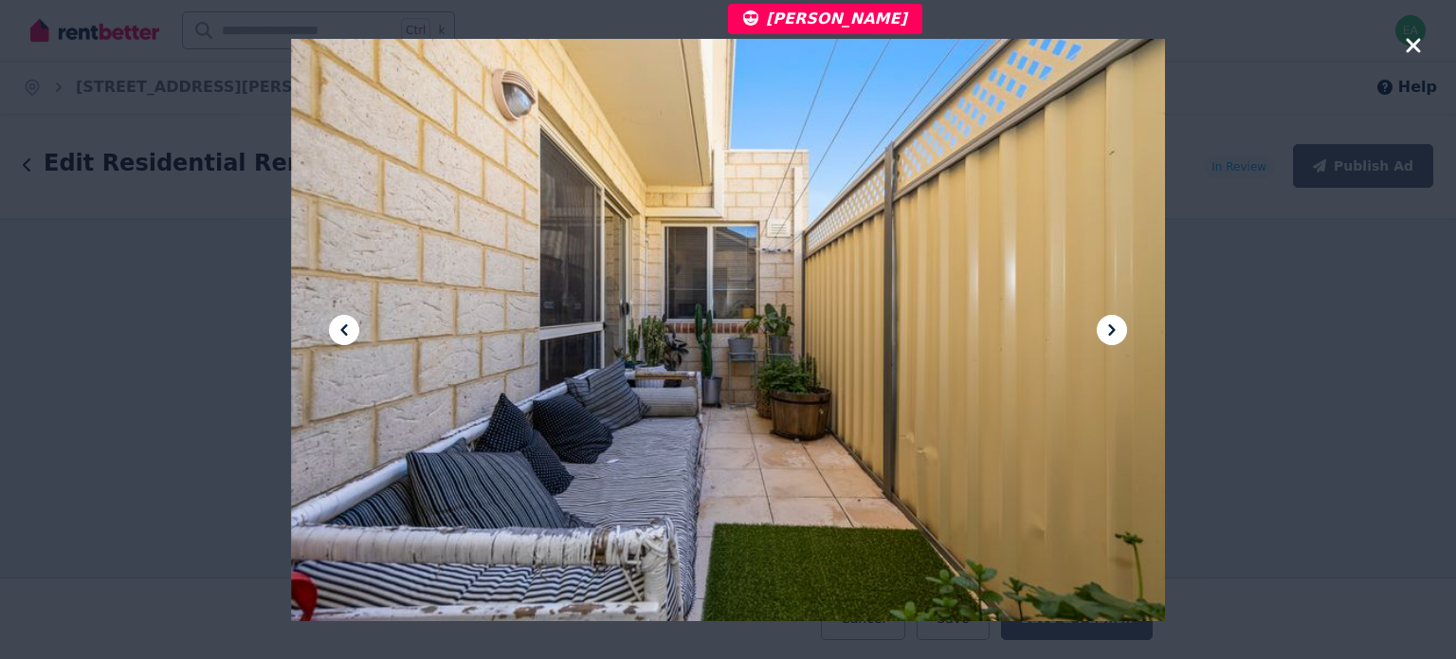
click at [1114, 332] on icon at bounding box center [1111, 329] width 23 height 23
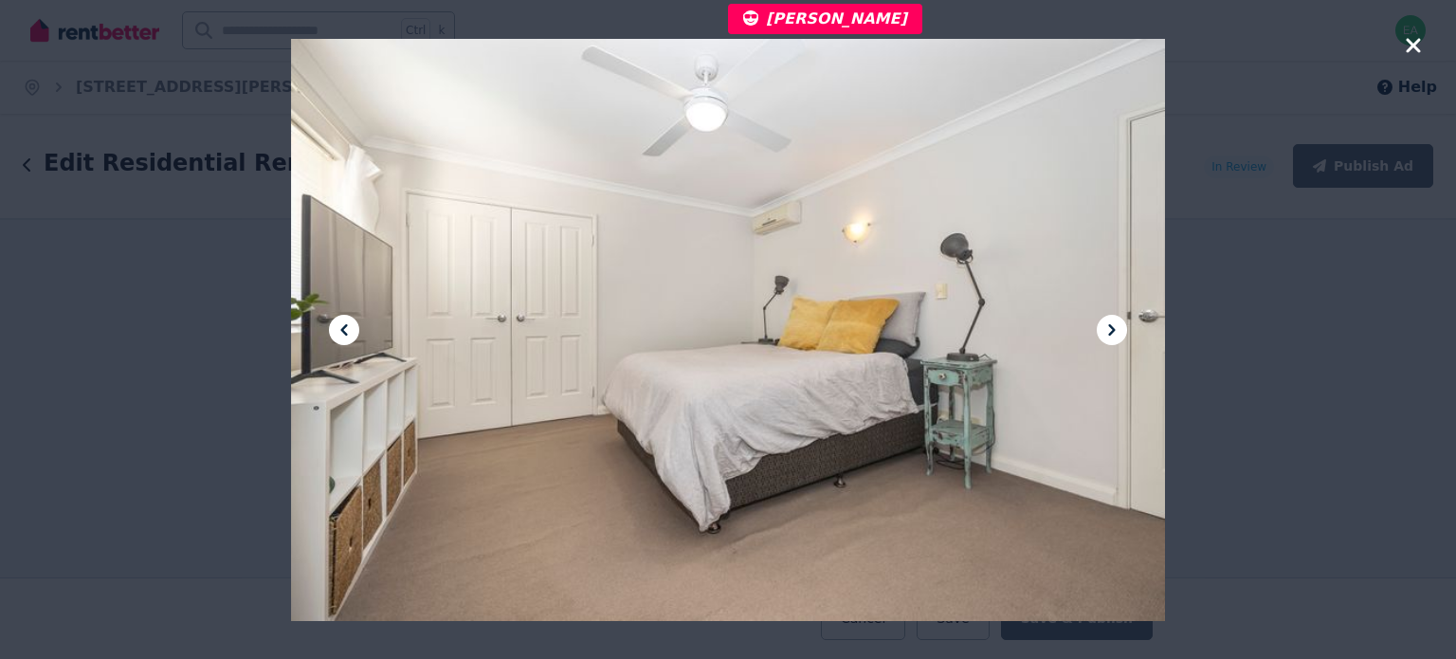
click at [1416, 41] on icon "button" at bounding box center [1413, 45] width 14 height 14
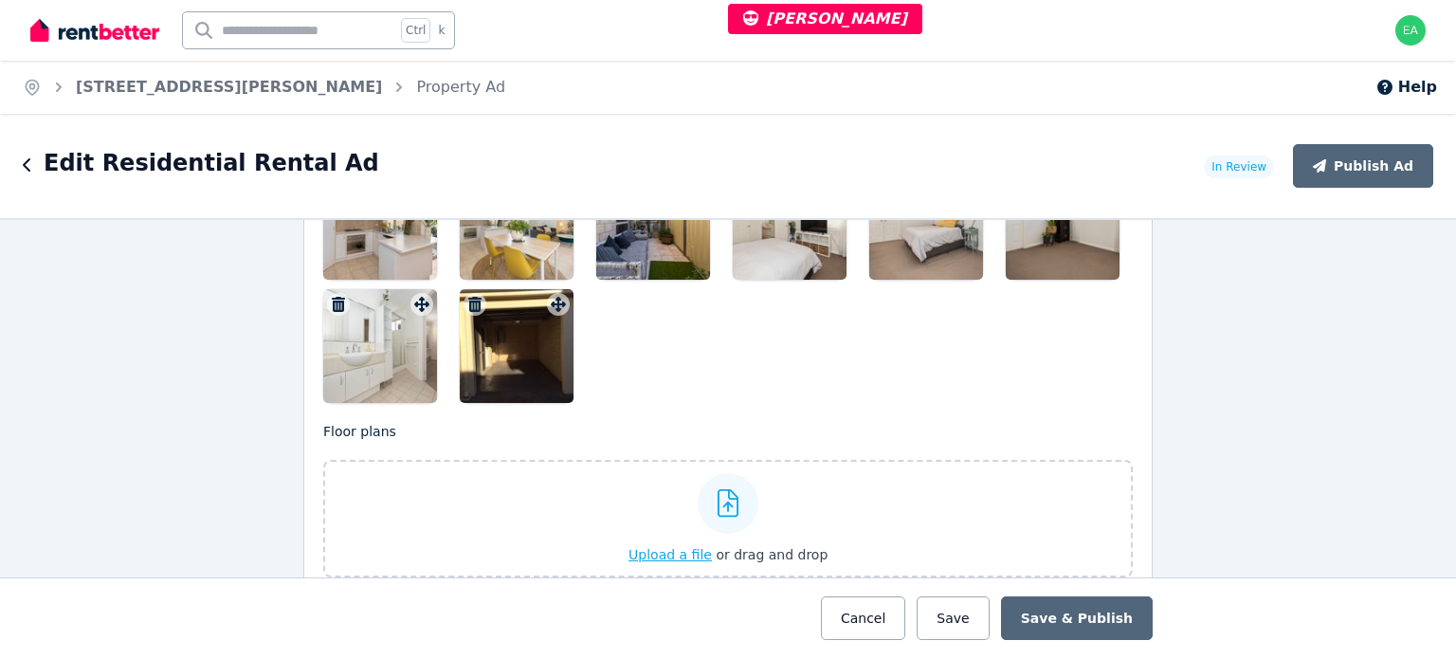
scroll to position [2559, 0]
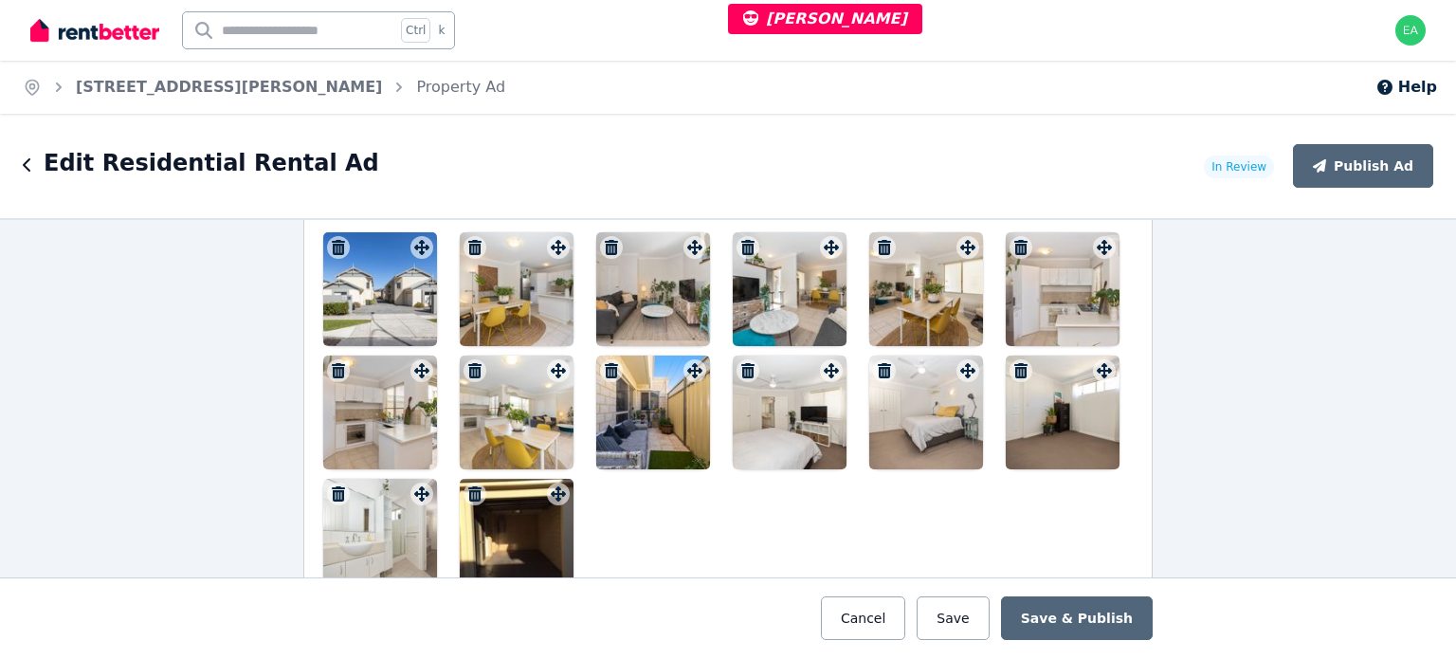
click at [391, 304] on div at bounding box center [380, 289] width 114 height 114
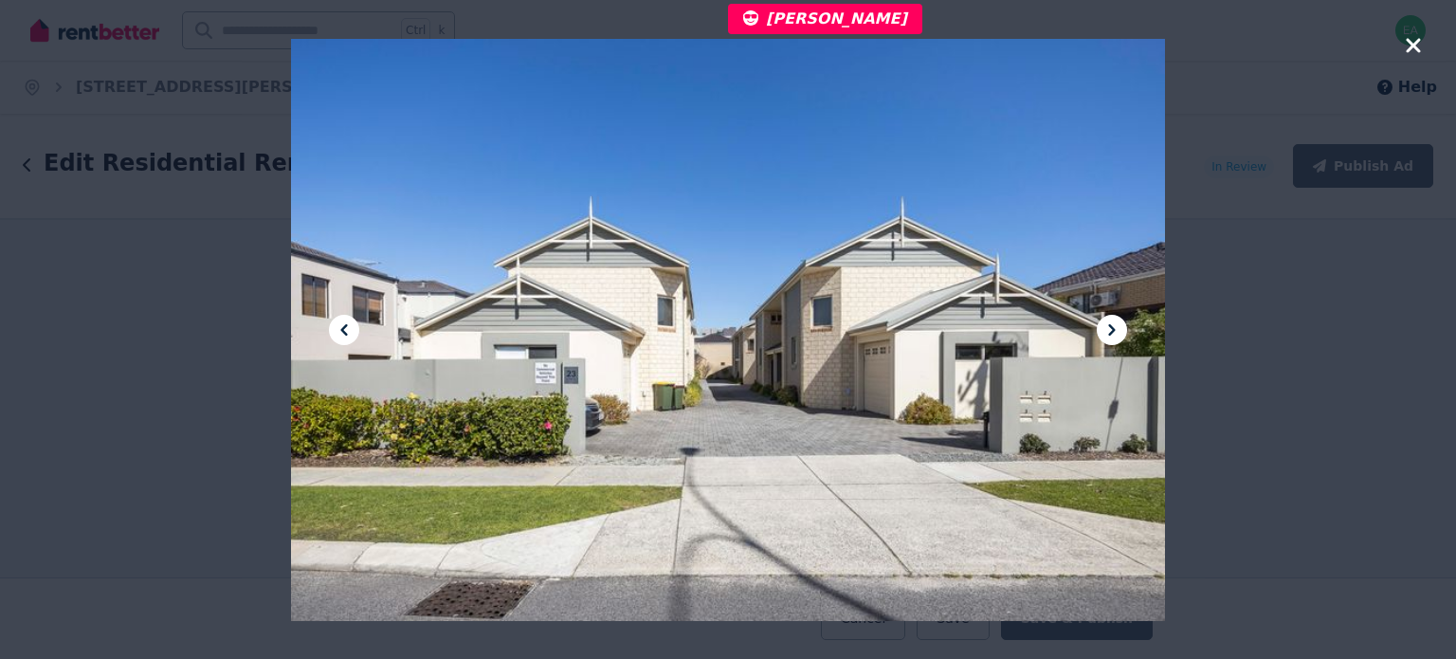
click at [1115, 330] on icon at bounding box center [1111, 329] width 23 height 23
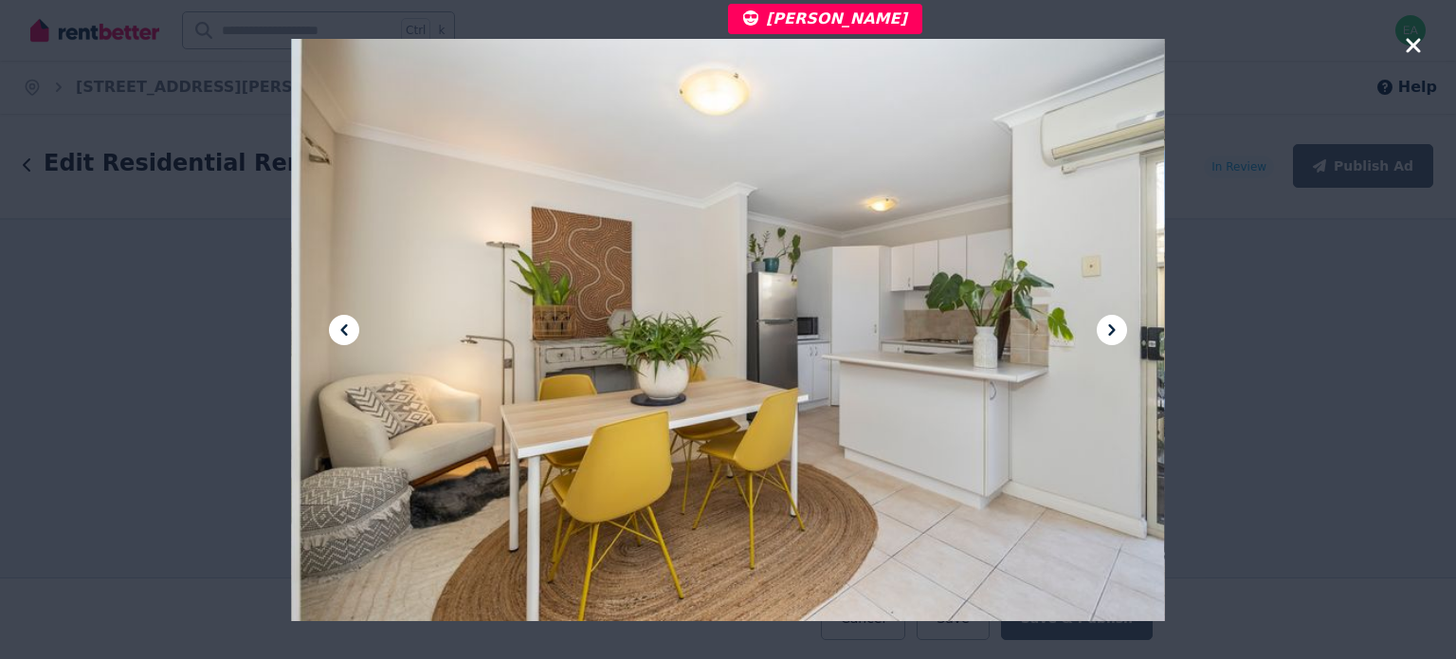
click at [1115, 330] on icon at bounding box center [1111, 329] width 23 height 23
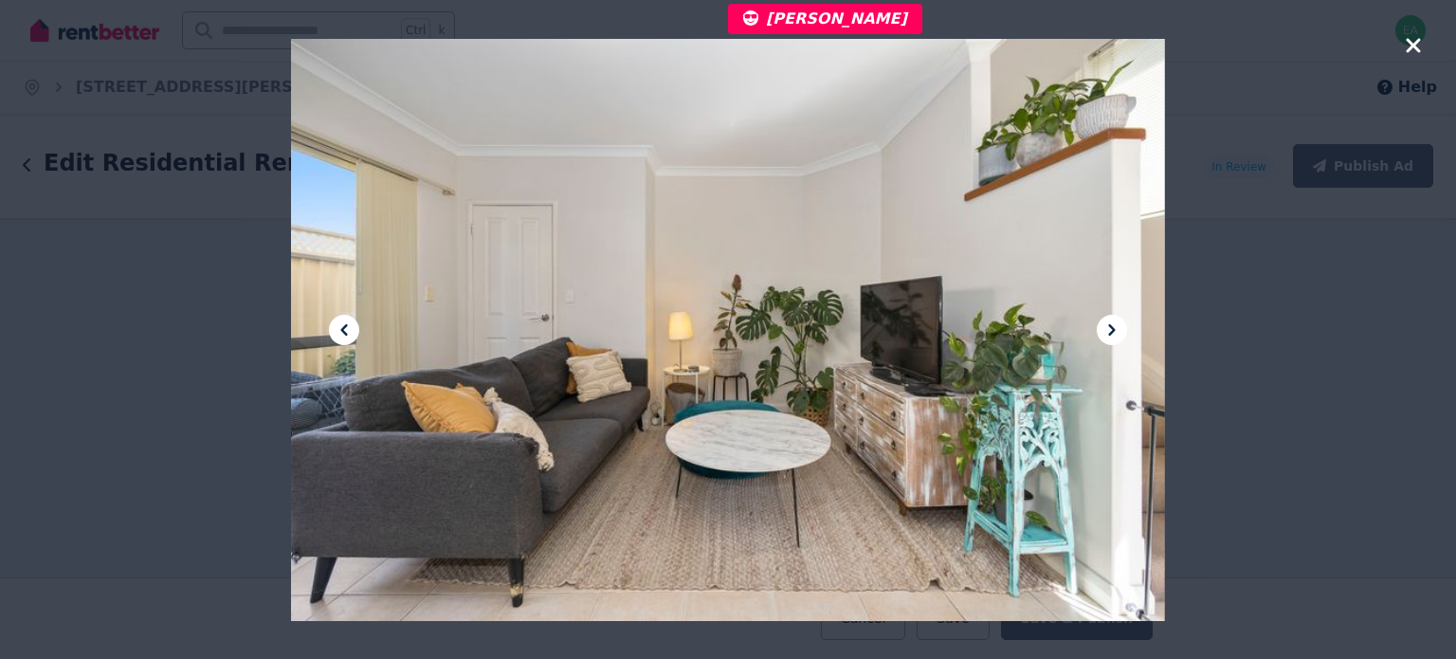
click at [1115, 330] on icon at bounding box center [1111, 329] width 23 height 23
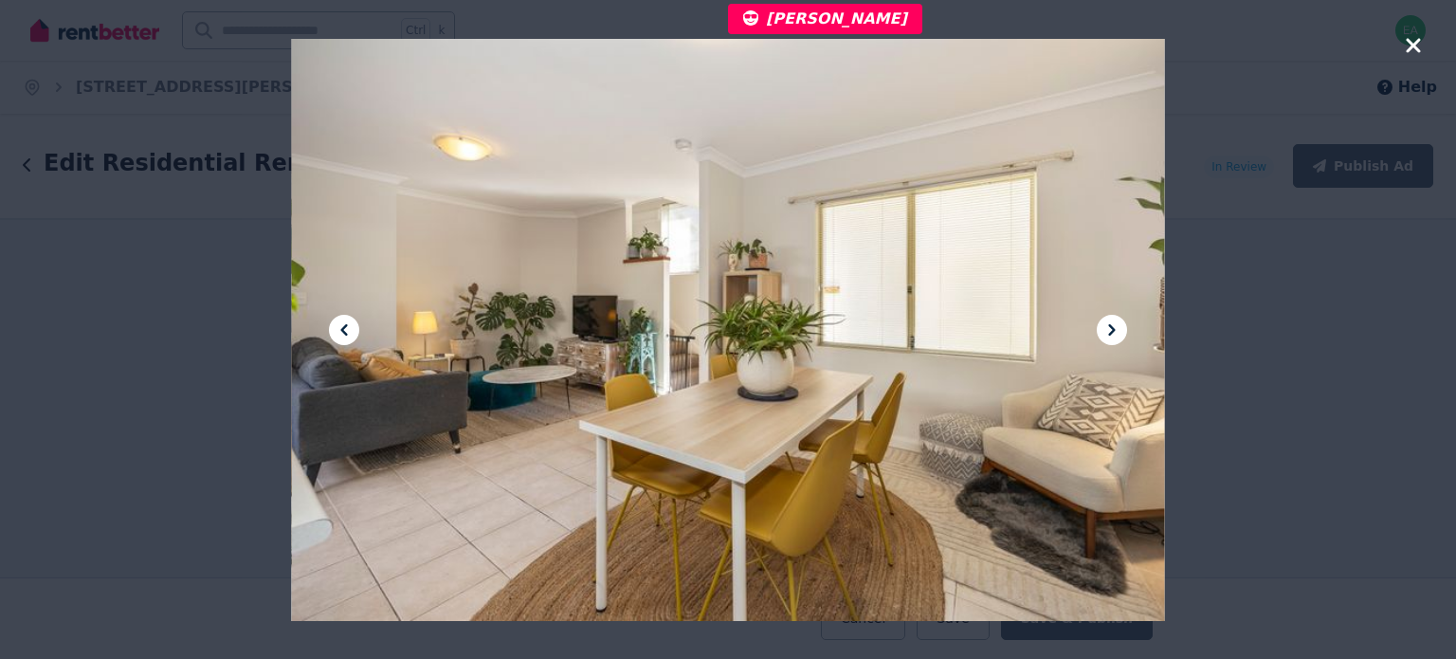
click at [1115, 330] on icon at bounding box center [1111, 329] width 23 height 23
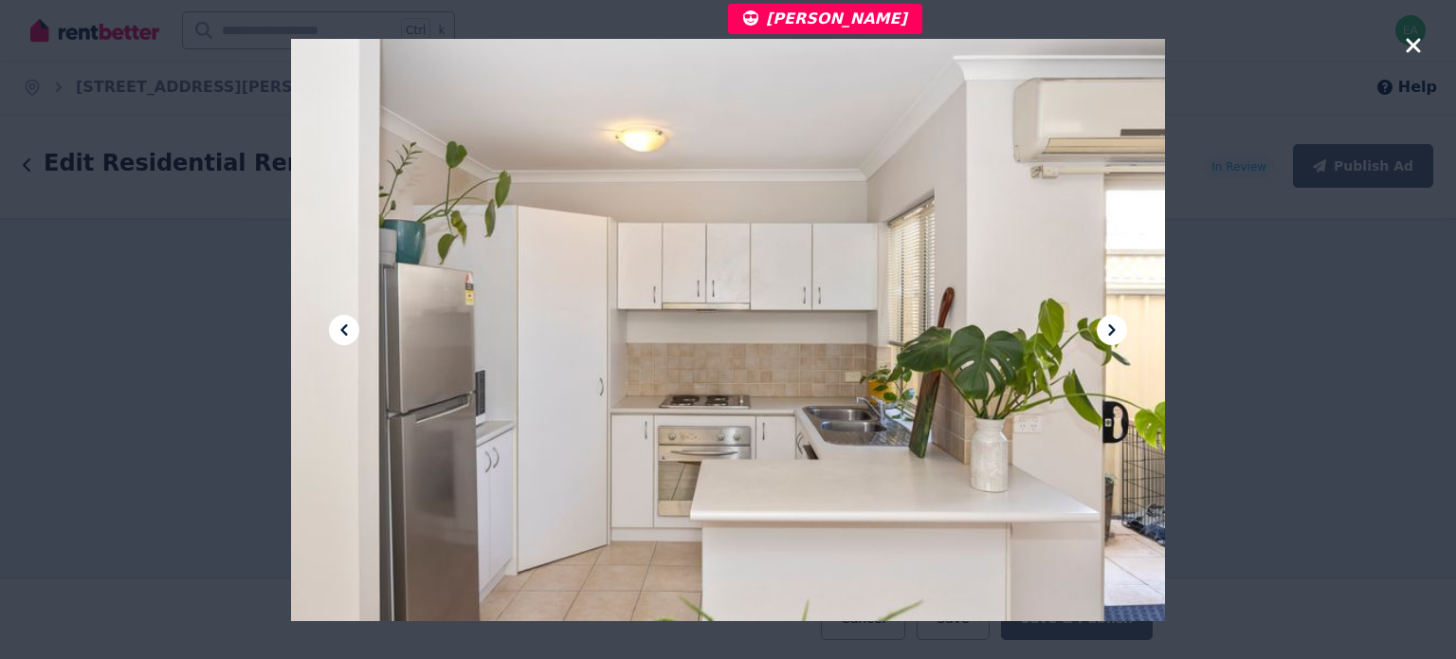
click at [1115, 330] on icon at bounding box center [1111, 329] width 23 height 23
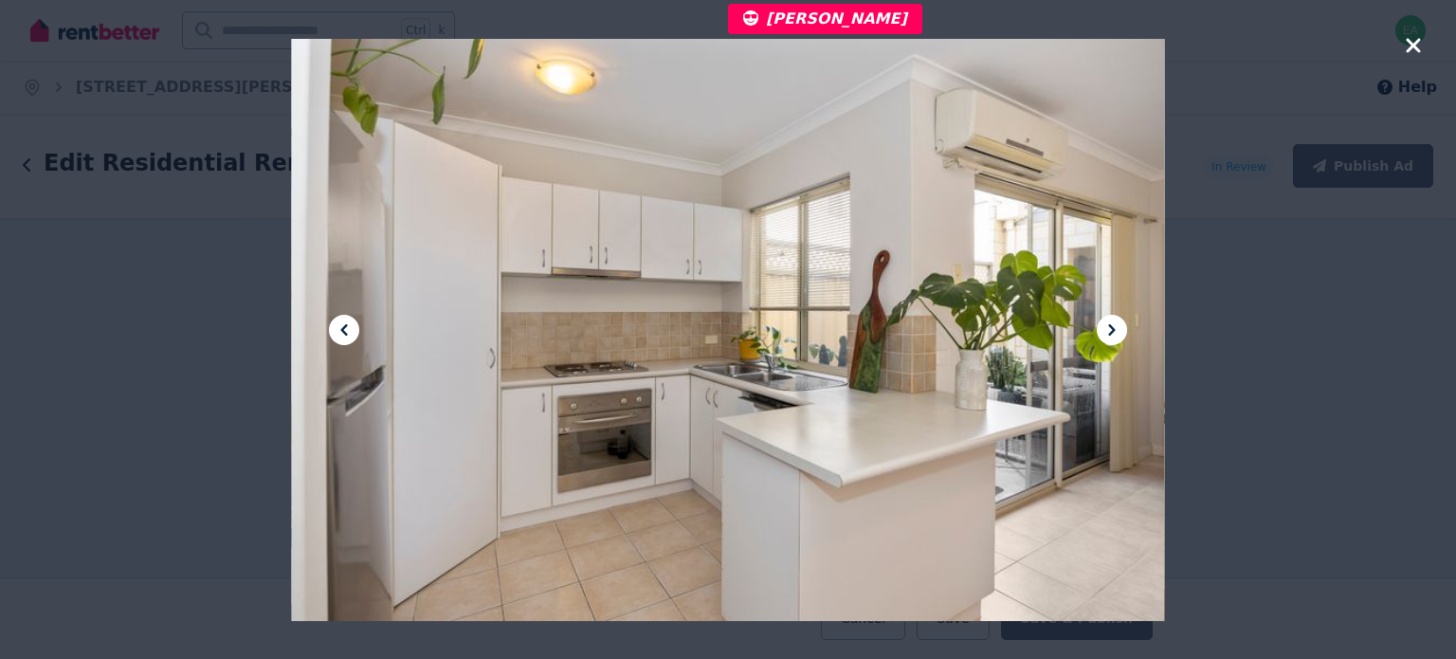
click at [1115, 330] on icon at bounding box center [1111, 329] width 23 height 23
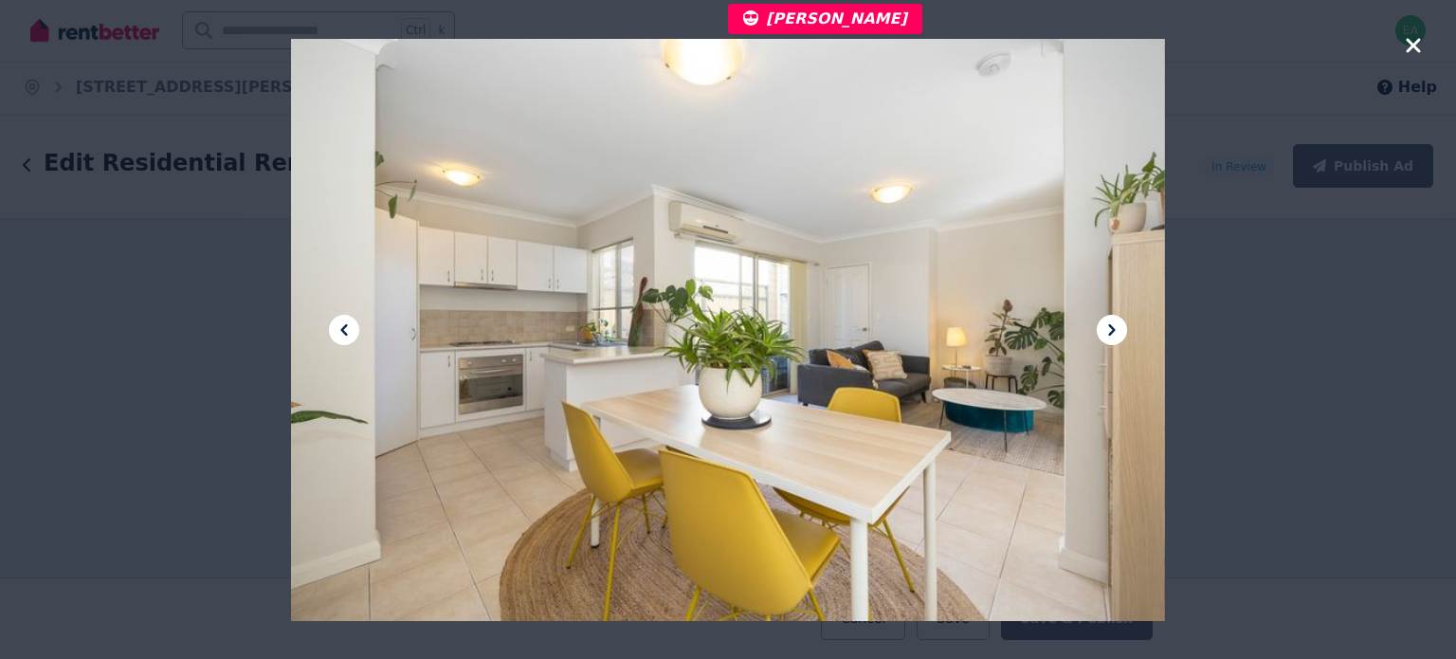
click at [1115, 330] on icon at bounding box center [1111, 329] width 23 height 23
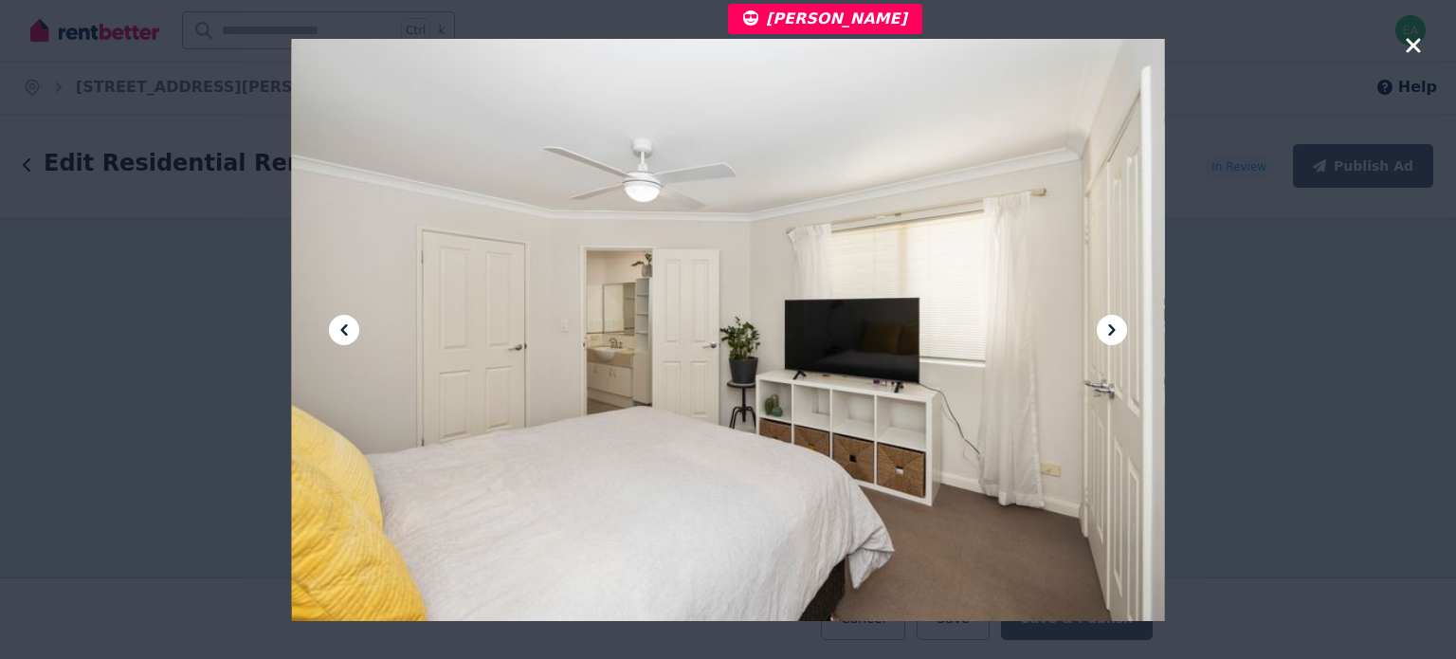
click at [1115, 330] on icon at bounding box center [1111, 329] width 23 height 23
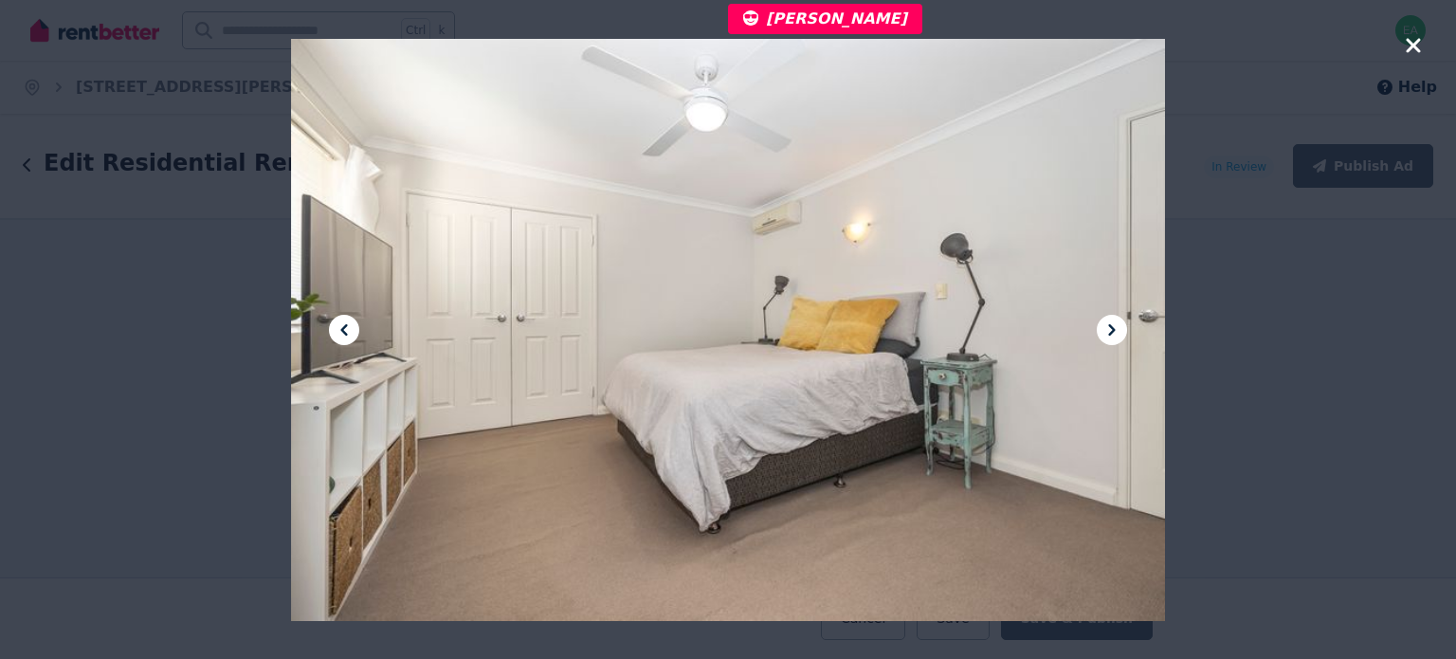
click at [1115, 330] on icon at bounding box center [1111, 329] width 23 height 23
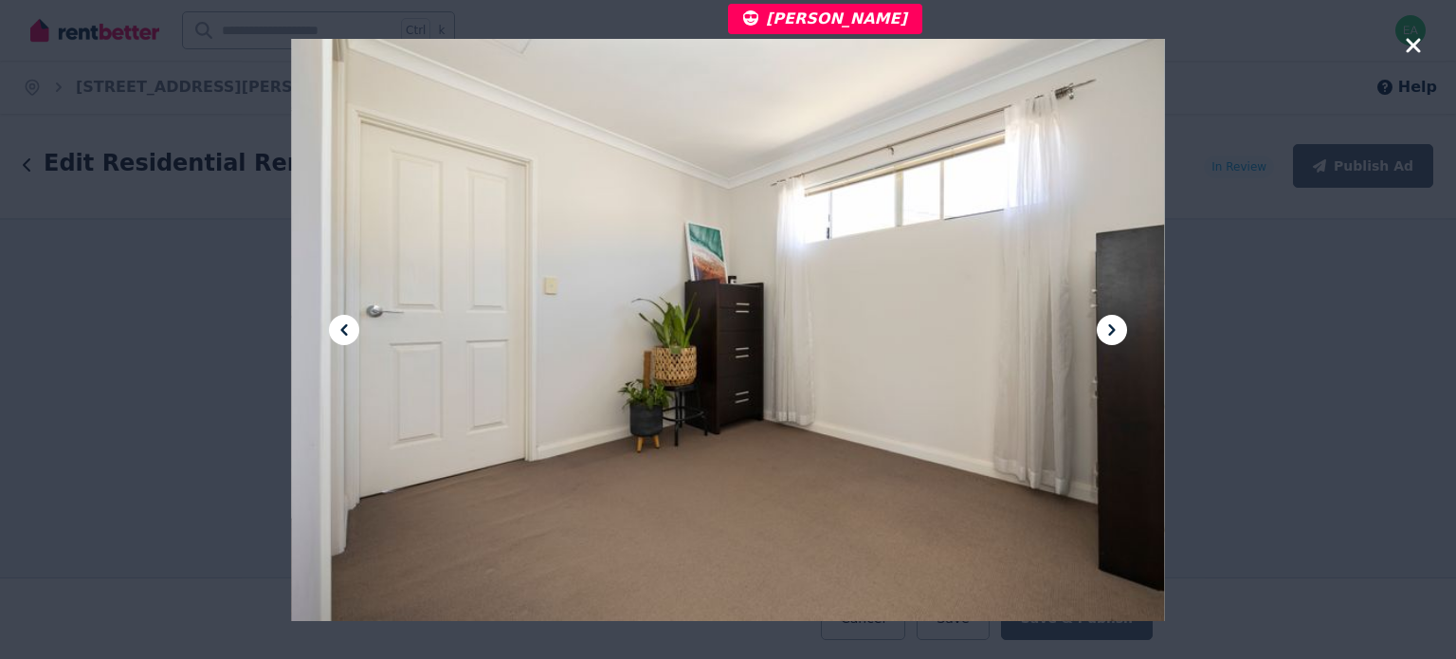
click at [1115, 330] on icon at bounding box center [1111, 329] width 23 height 23
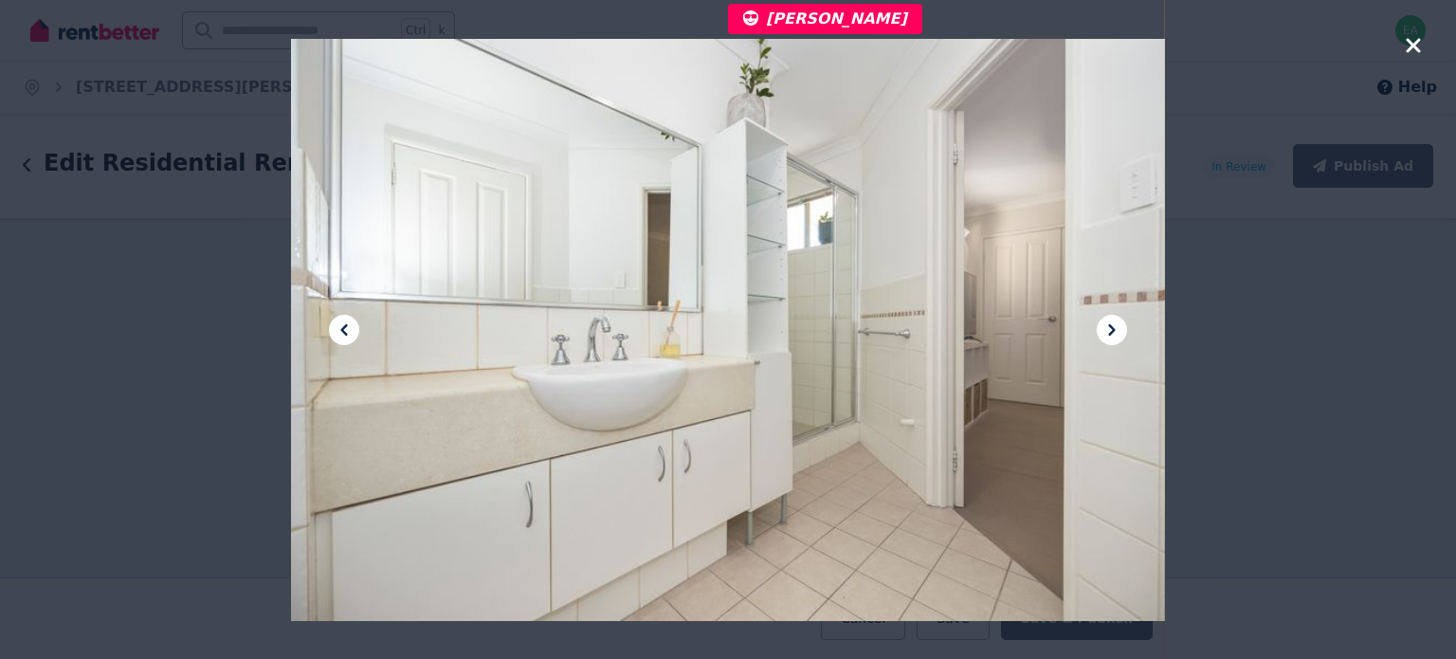
click at [1115, 330] on icon at bounding box center [1111, 329] width 23 height 23
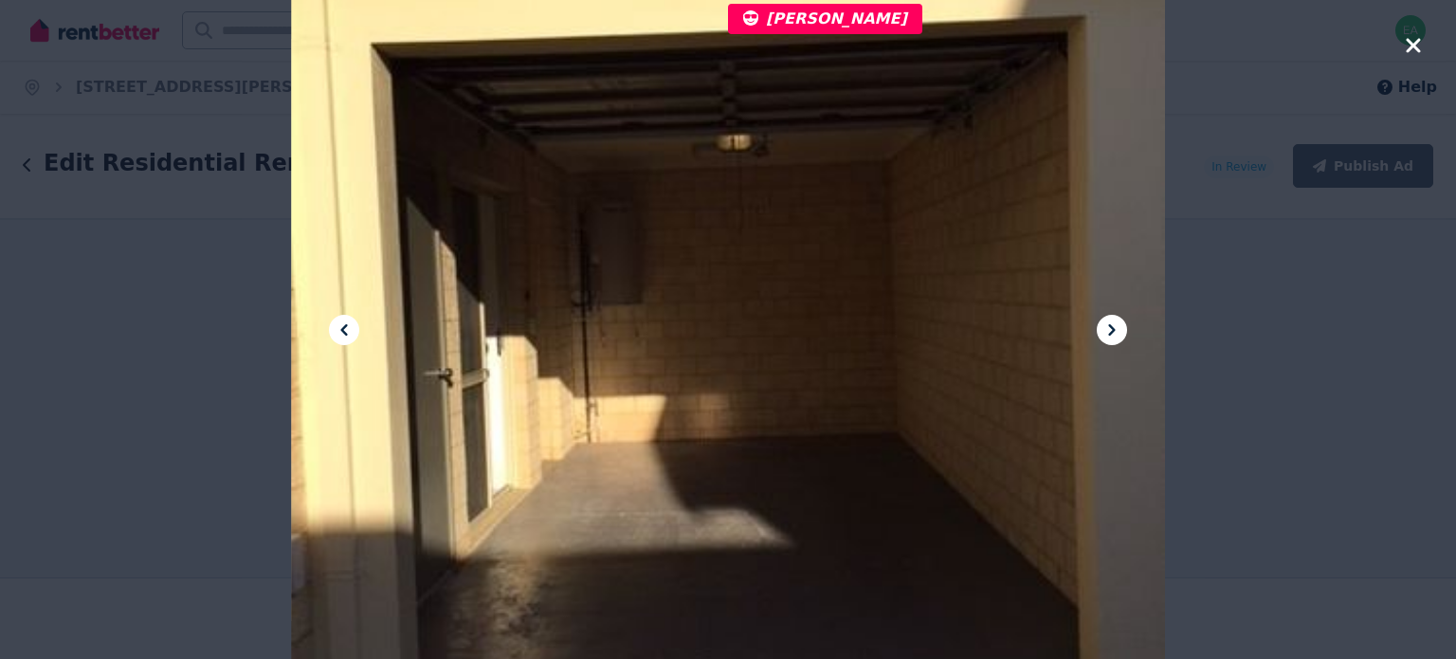
click at [1115, 330] on icon at bounding box center [1111, 329] width 23 height 23
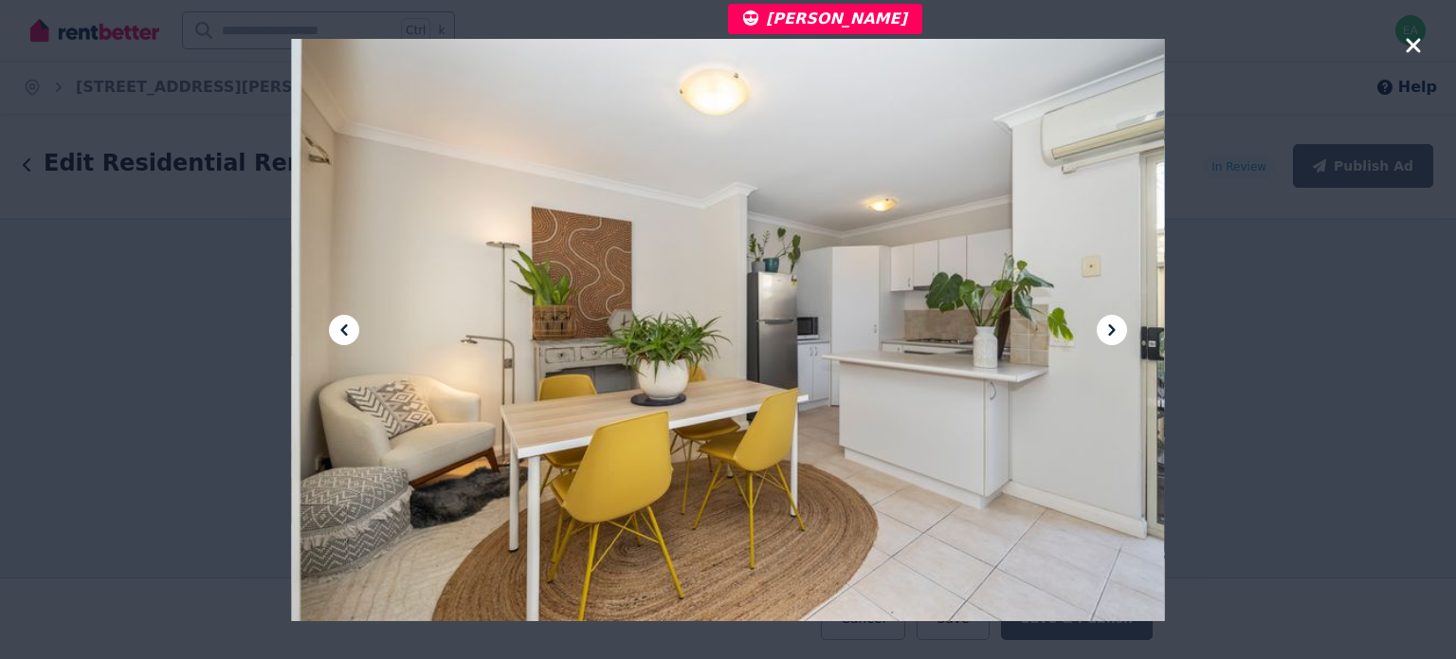
click at [1416, 41] on icon "button" at bounding box center [1413, 45] width 14 height 14
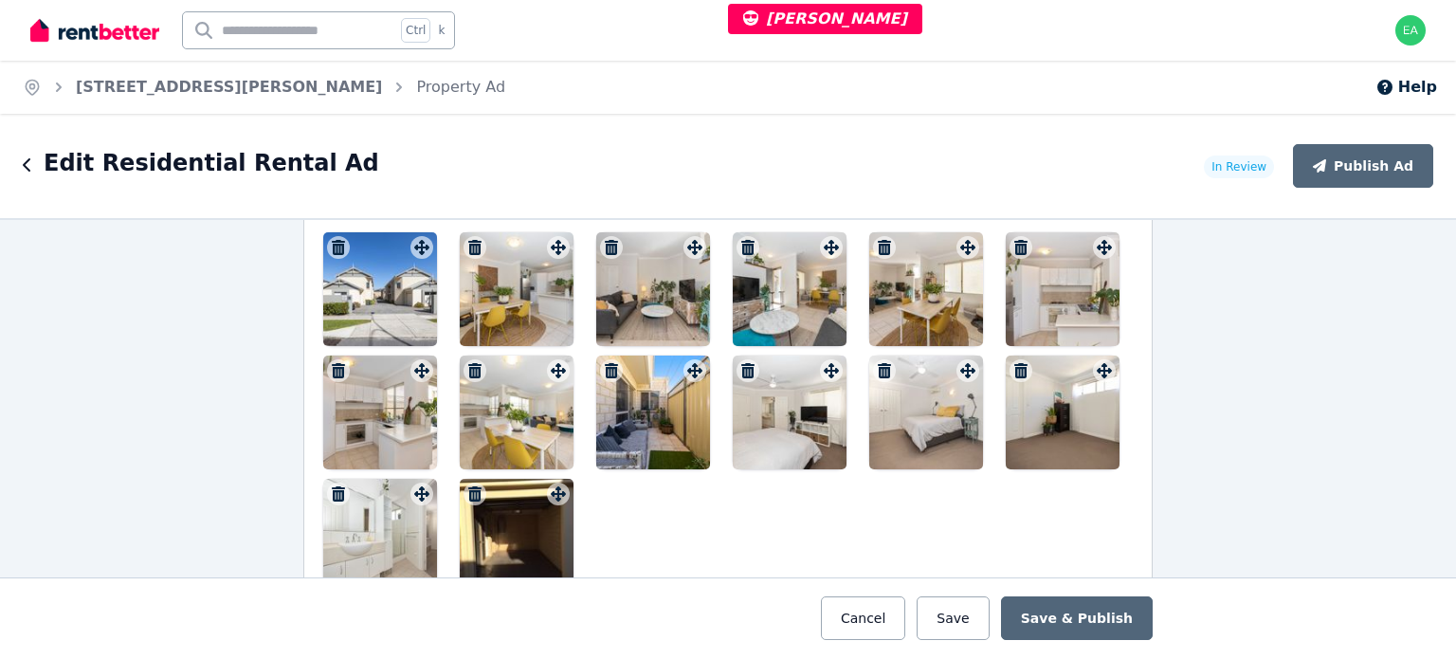
scroll to position [2180, 0]
